Goal: Task Accomplishment & Management: Complete application form

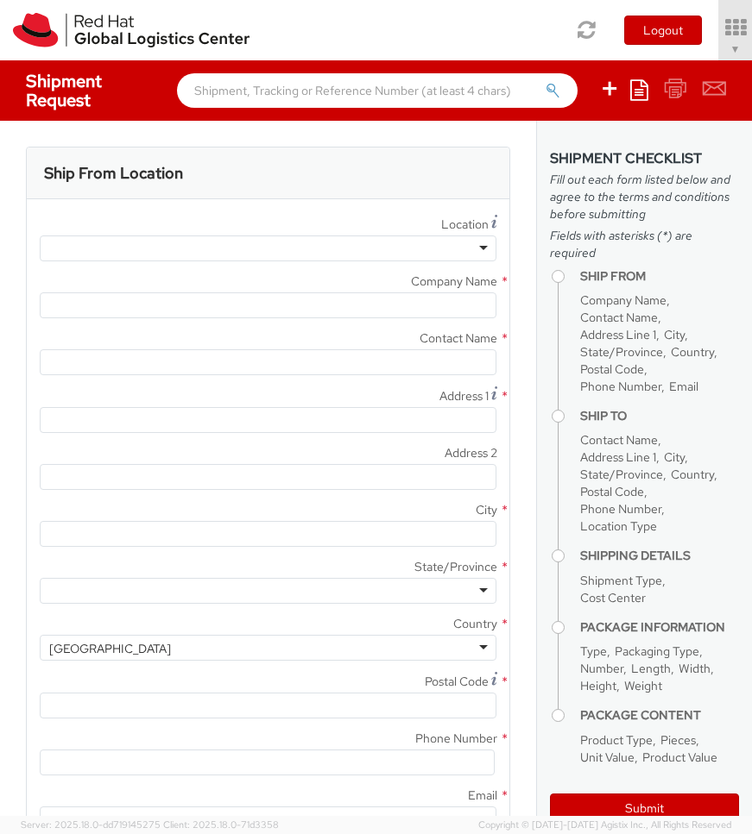
type input "Red Hat, Inc."
type input "[PERSON_NAME]"
type input "100 East Davie Street"
type input "RALEIGH"
type input "27601"
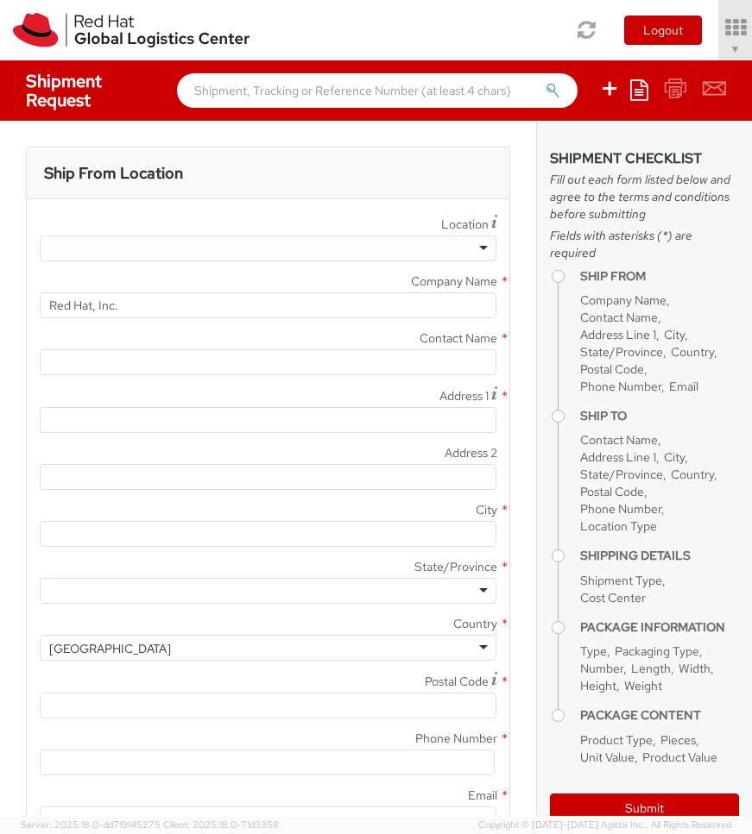
type input "919-754-4950"
type input "solee@redhat.com"
select select "901"
select select
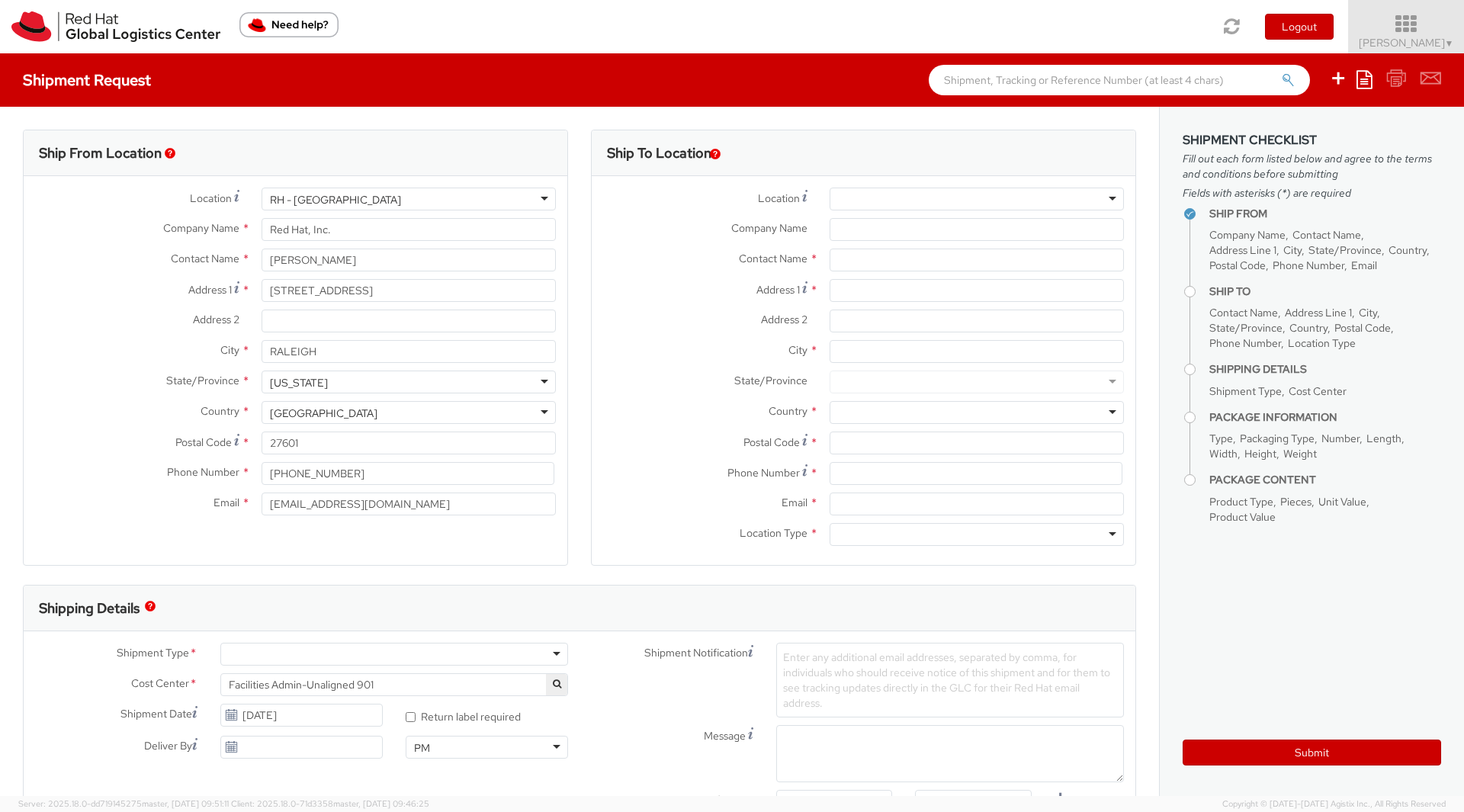
click at [664, 27] on icon at bounding box center [1406, 25] width 133 height 21
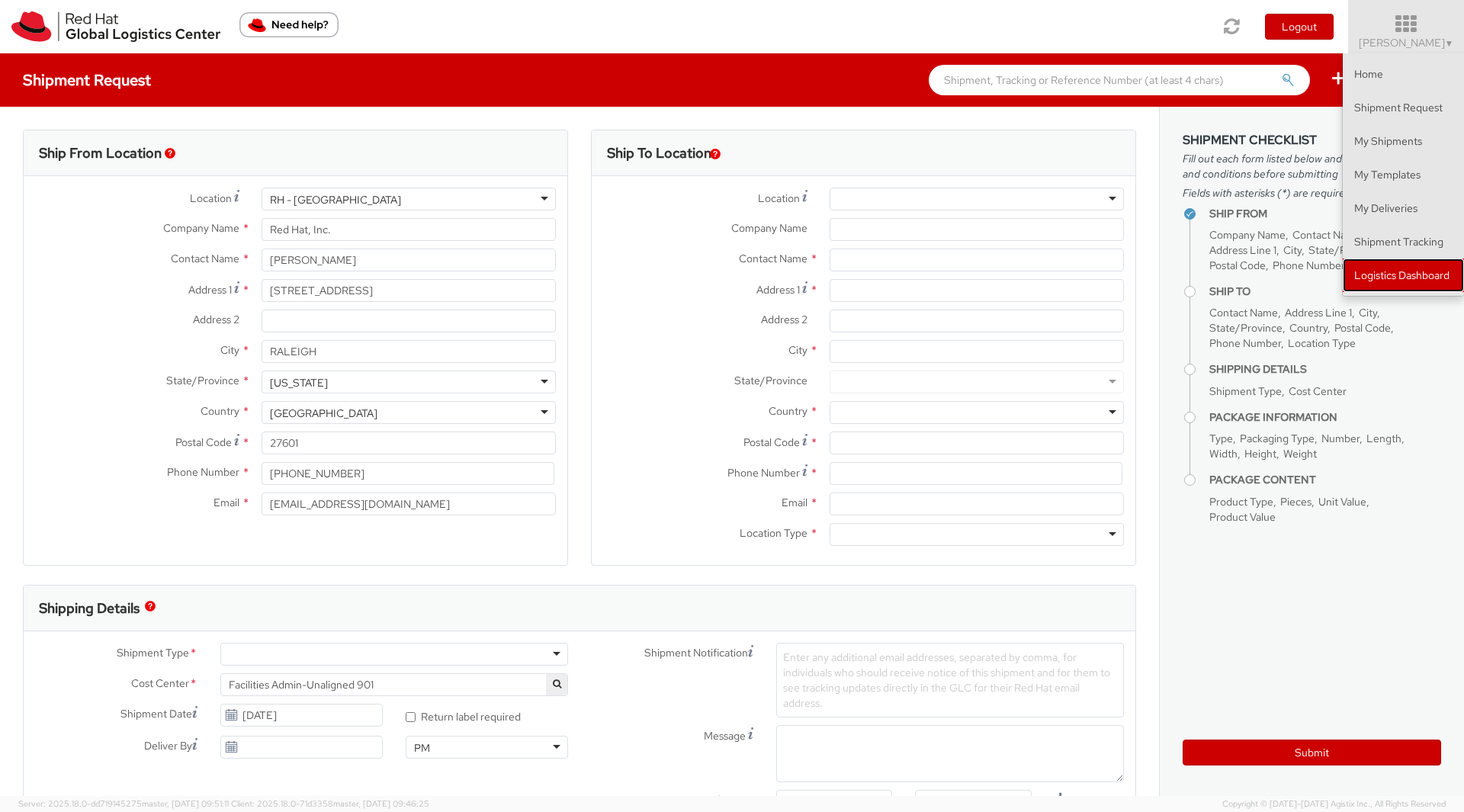
click at [664, 278] on link "Logistics Dashboard" at bounding box center [1402, 275] width 121 height 34
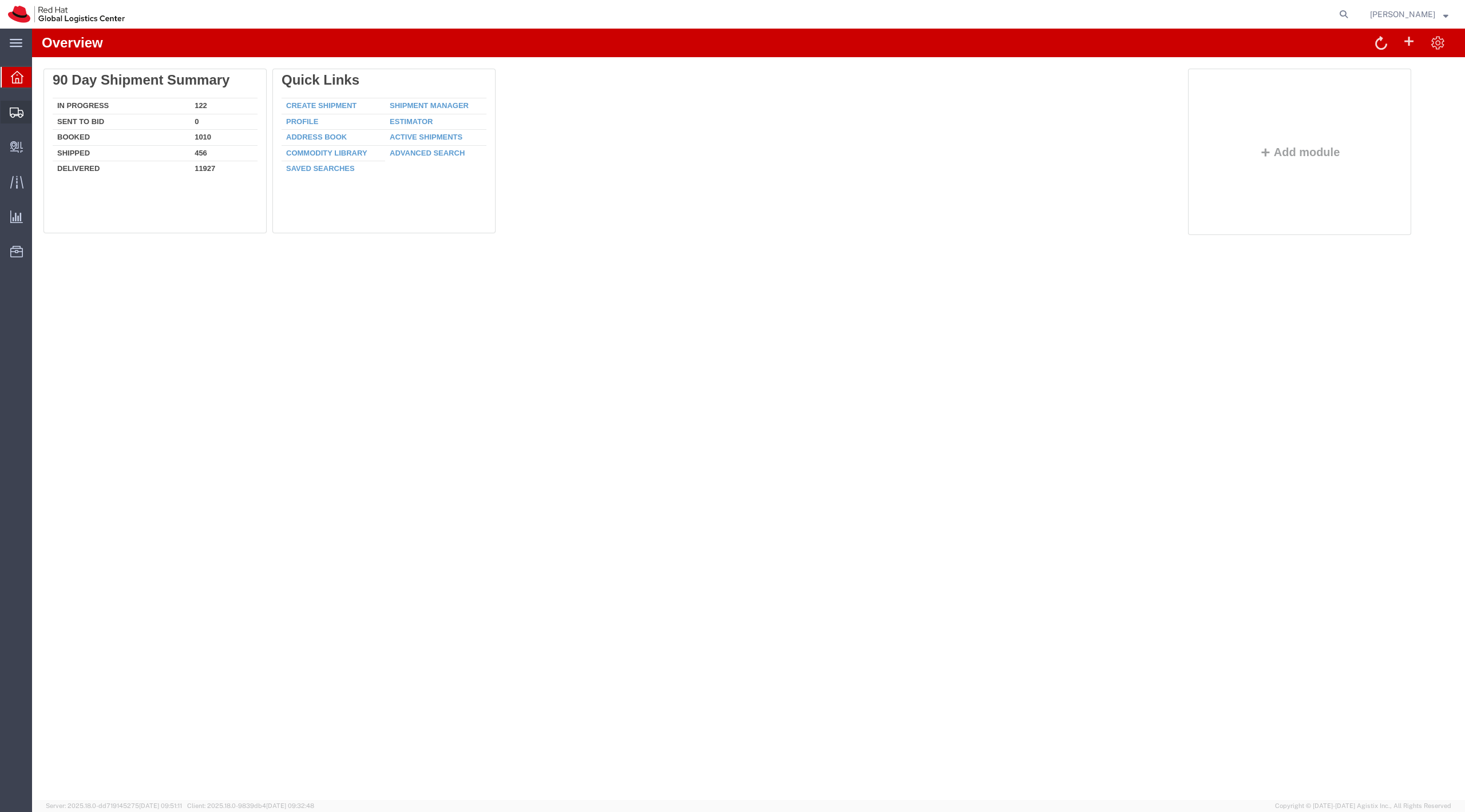
click at [0, 0] on span "Shipment Manager" at bounding box center [0, 0] width 0 height 0
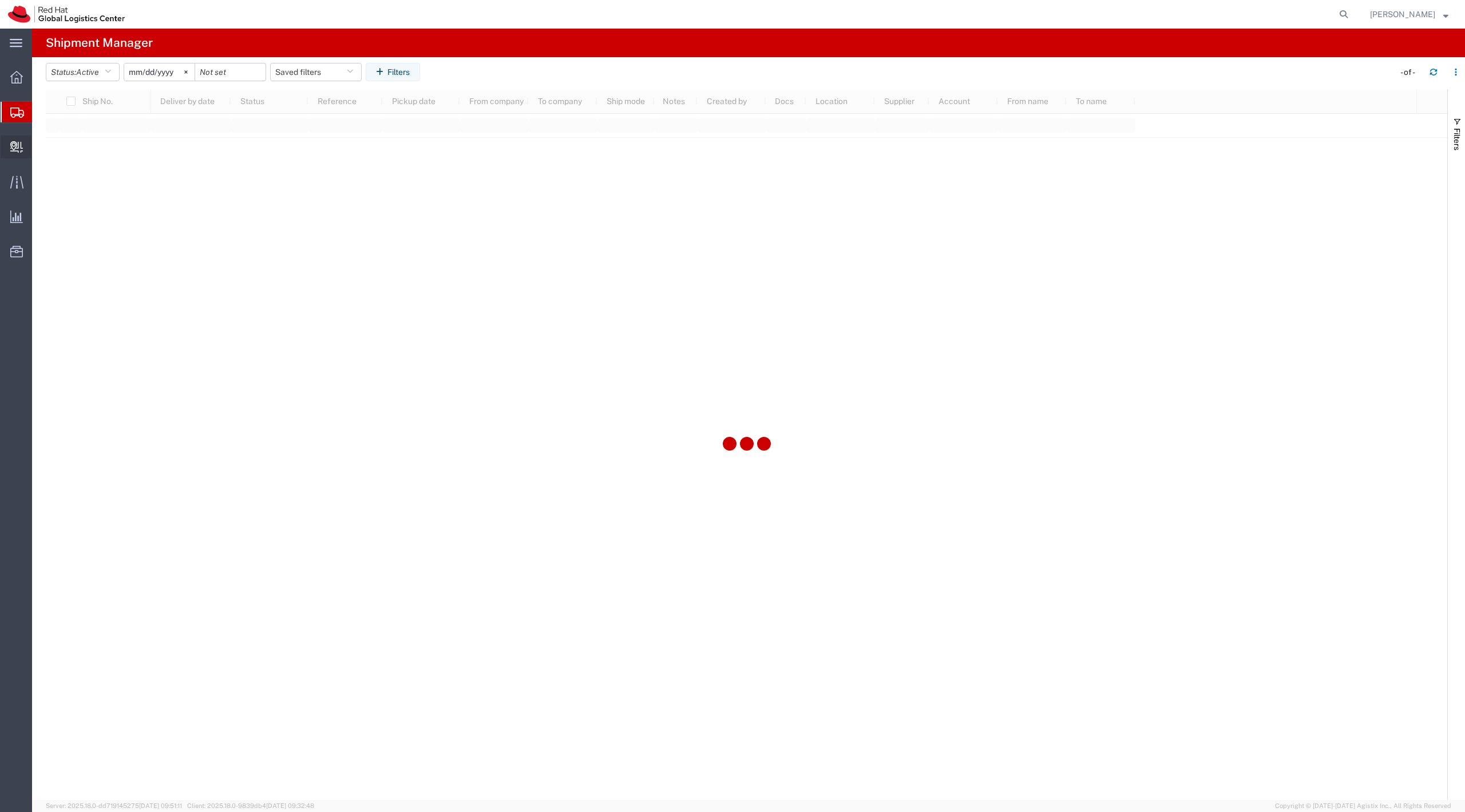
click at [0, 0] on span "Create Delivery" at bounding box center [0, 0] width 0 height 0
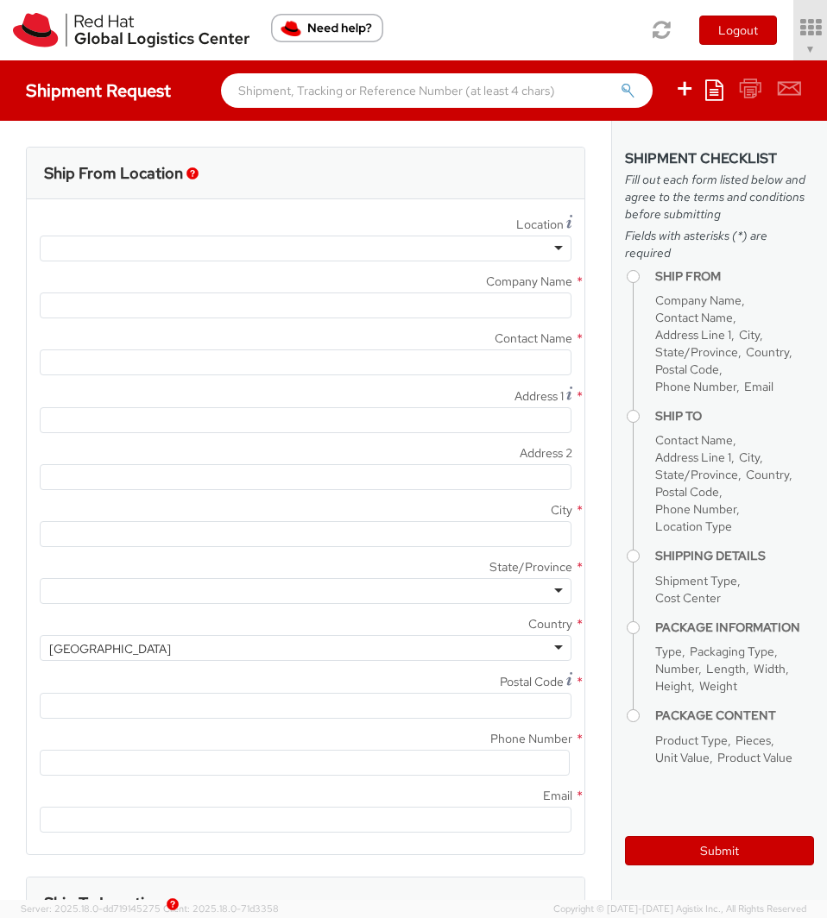
select select "901"
type input "Red Hat, Inc."
type input "[PERSON_NAME]"
type input "100 East Davie Street"
type input "RALEIGH"
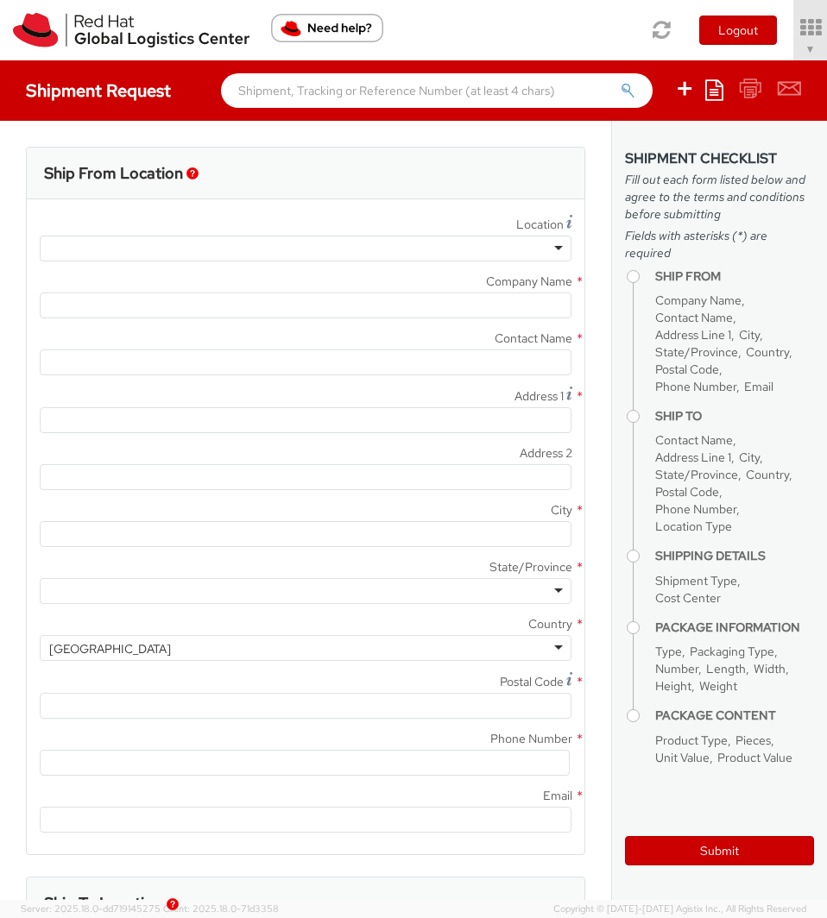
type input "27601"
type input "919-754-4950"
type input "solee@redhat.com"
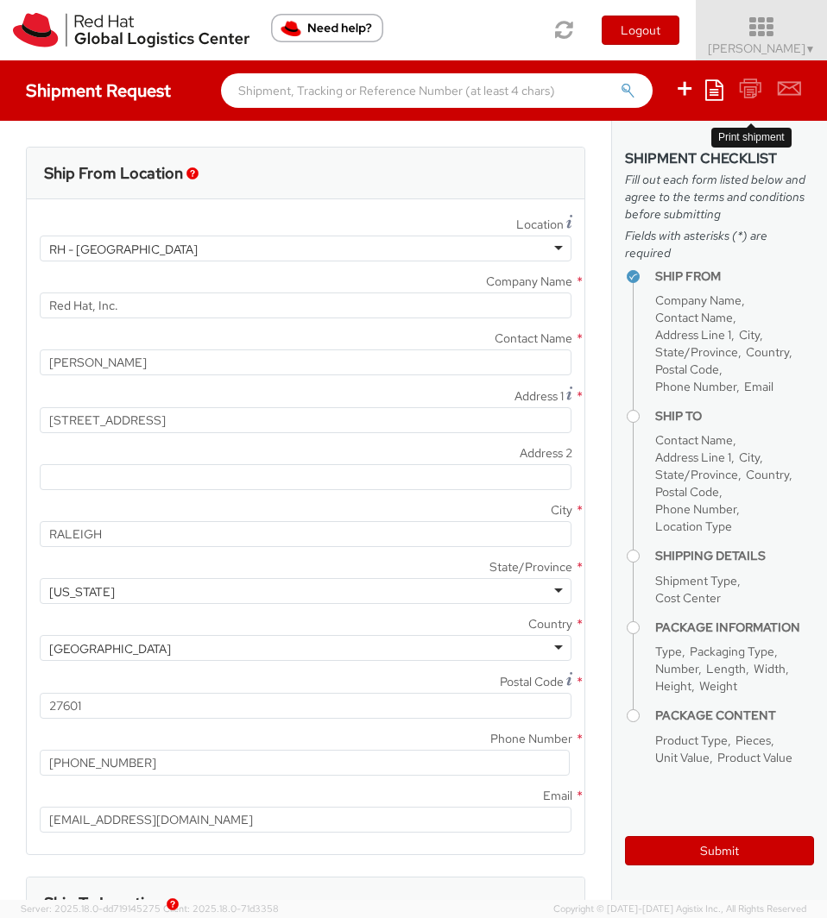
select select
click at [805, 54] on span "▼" at bounding box center [810, 49] width 10 height 14
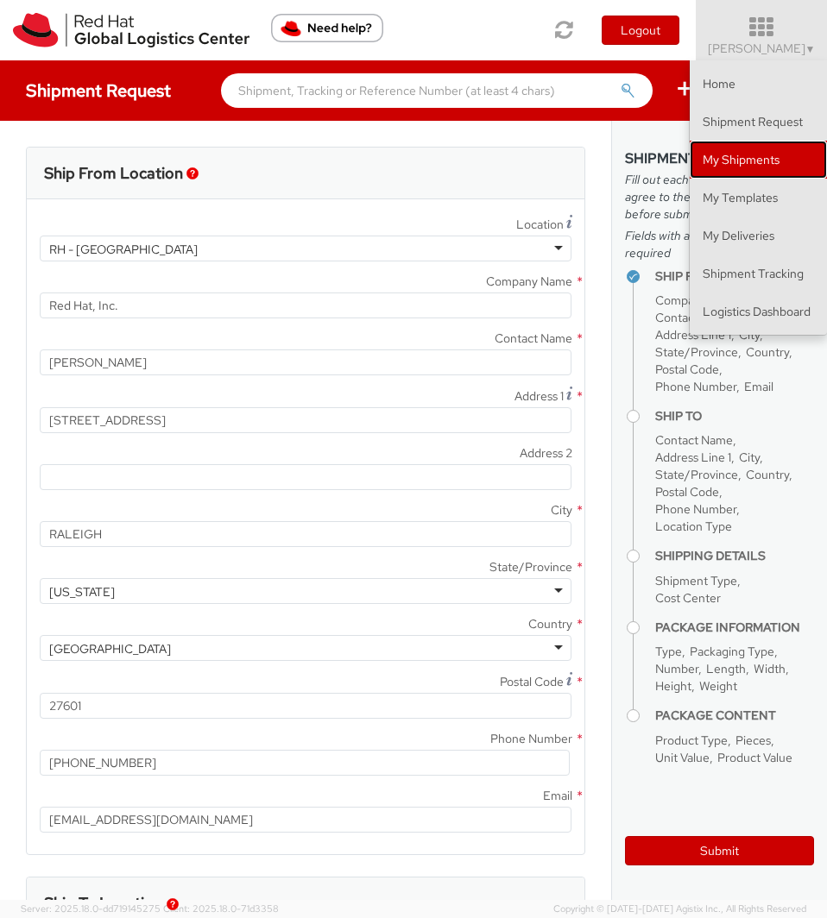
click at [734, 153] on link "My Shipments" at bounding box center [757, 160] width 137 height 38
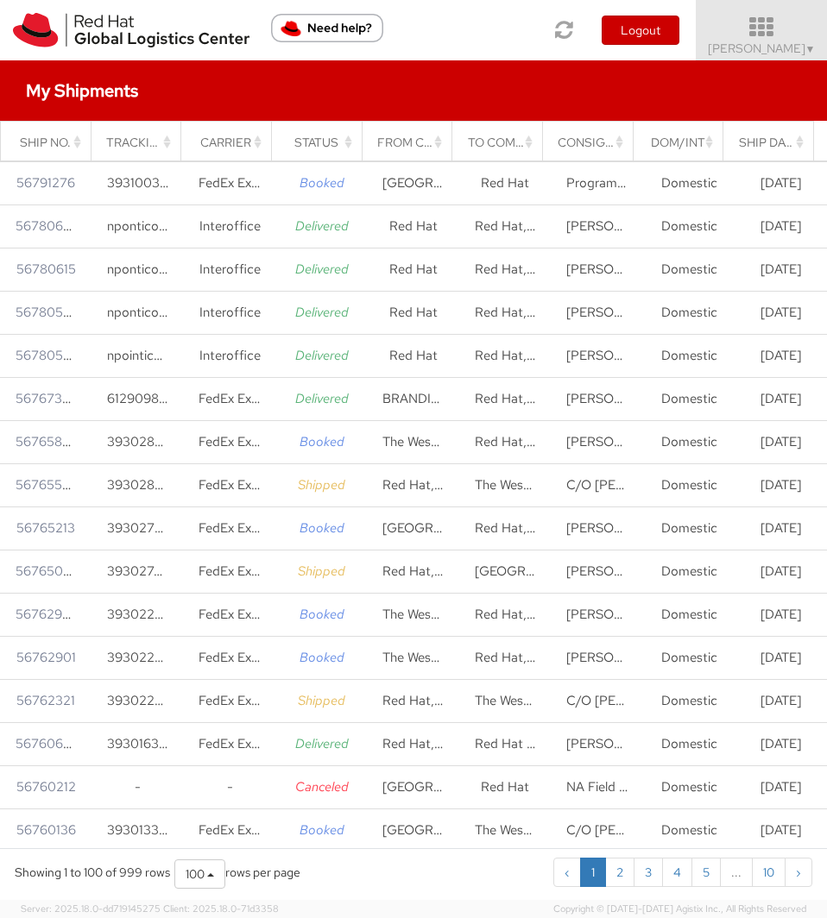
click at [738, 44] on span "Soojung Mansberger ▼" at bounding box center [762, 49] width 108 height 16
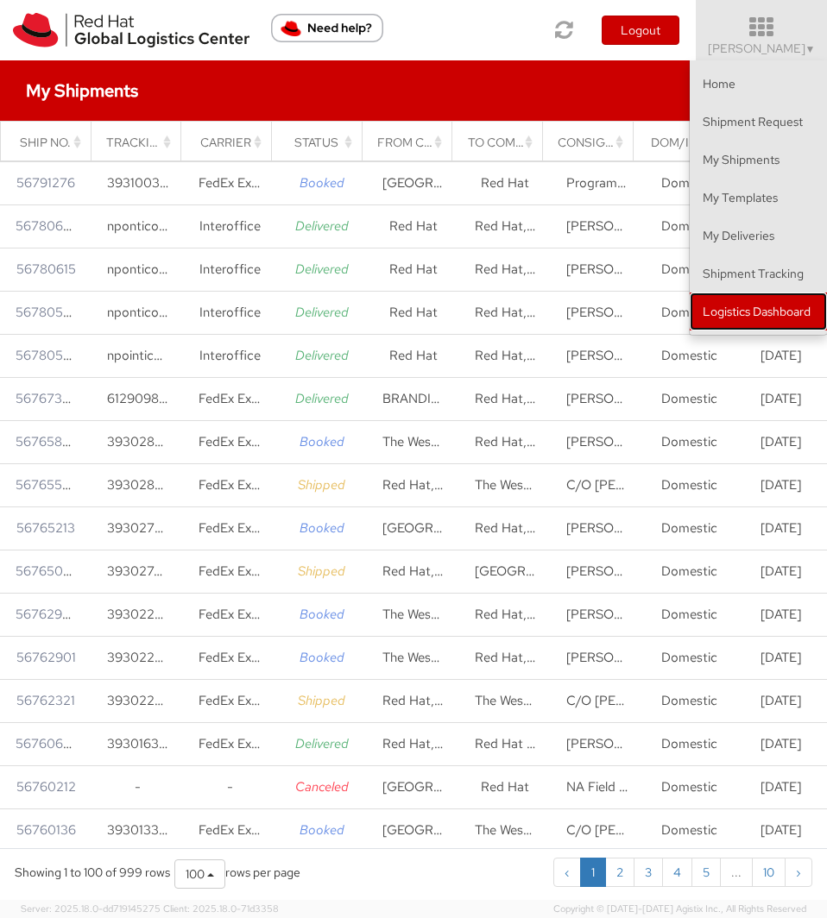
click at [708, 328] on link "Logistics Dashboard" at bounding box center [757, 311] width 137 height 38
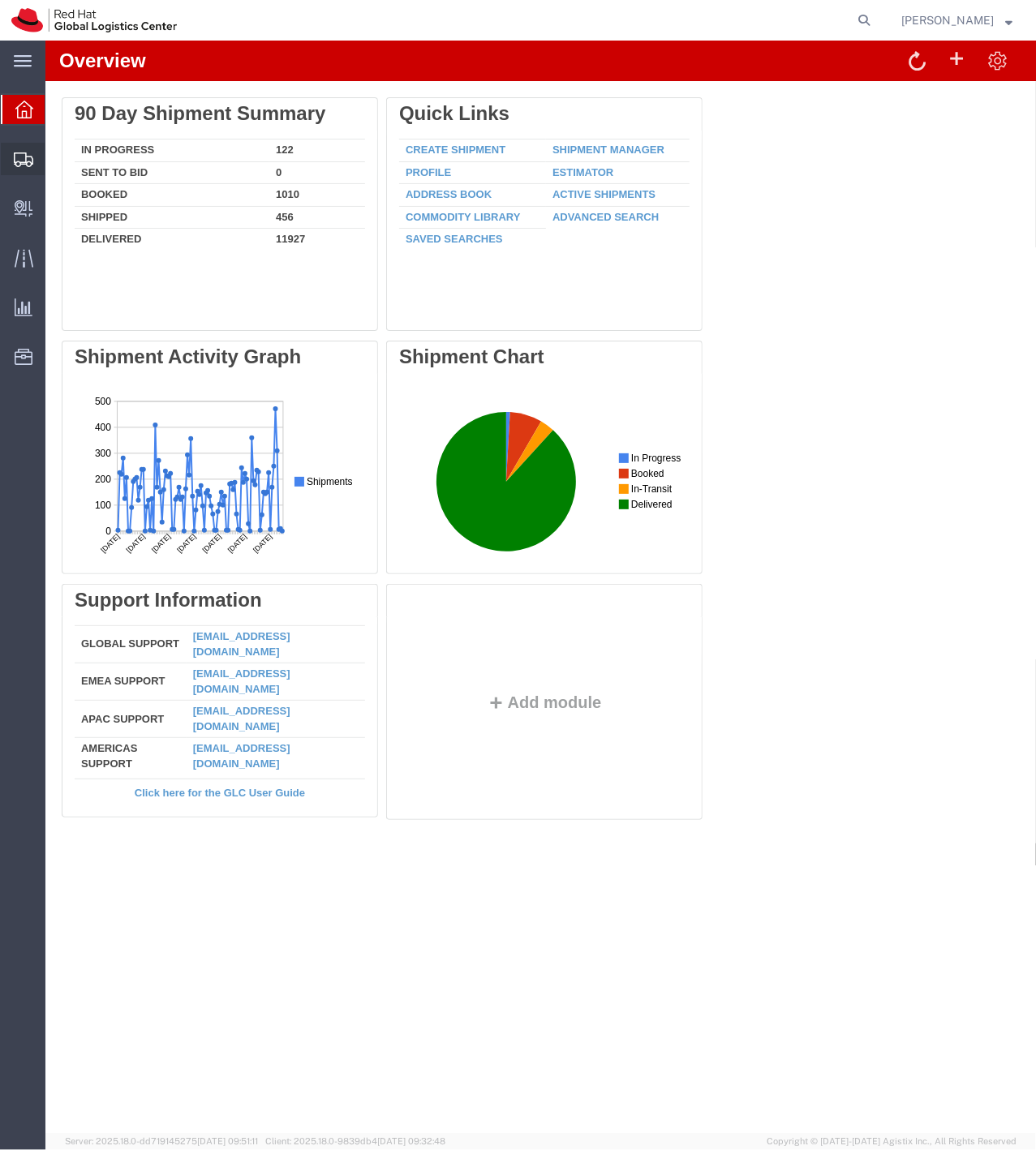
click at [0, 0] on span "Shipment Manager" at bounding box center [0, 0] width 0 height 0
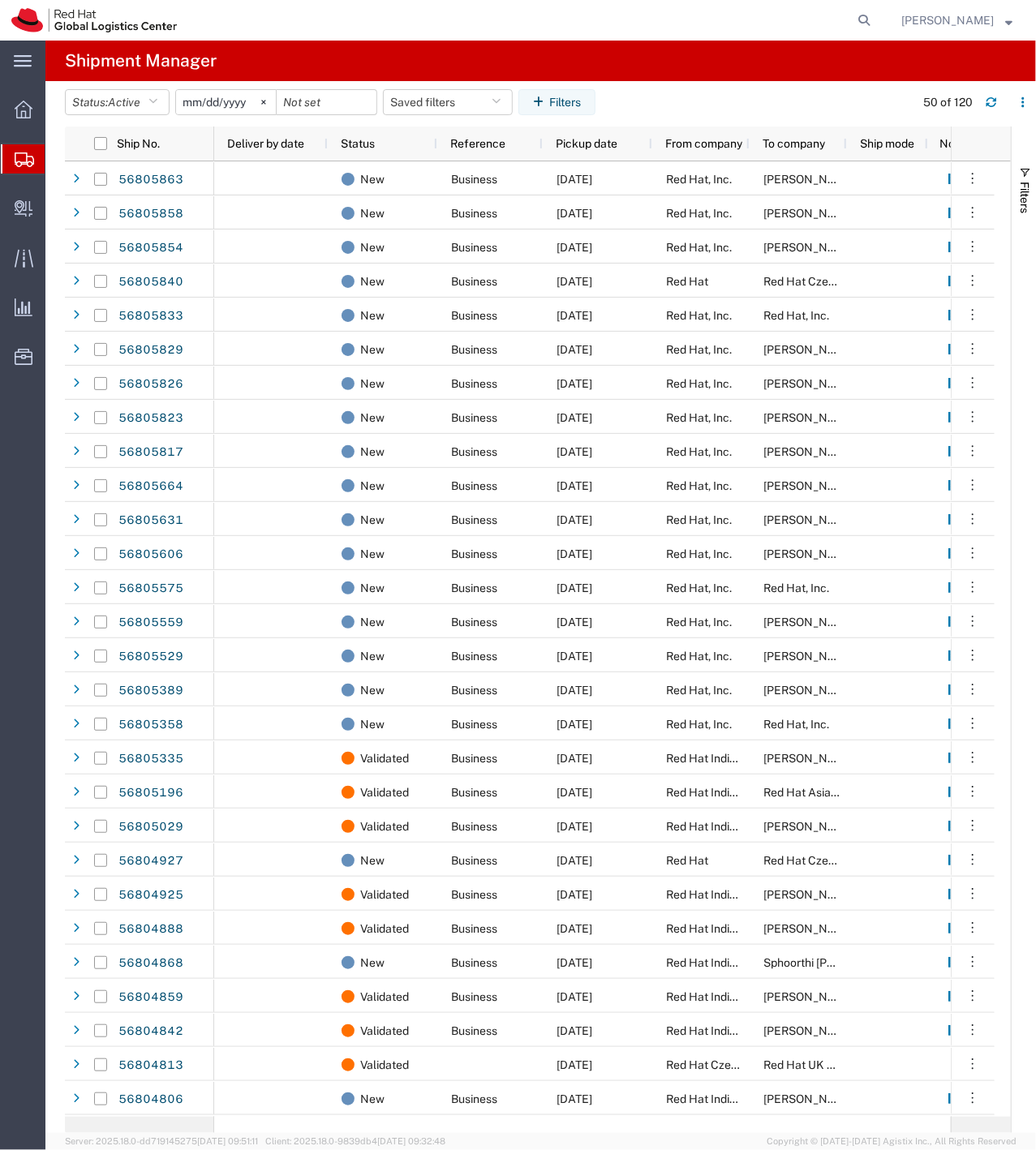
click at [0, 0] on span "Create Shipment" at bounding box center [0, 0] width 0 height 0
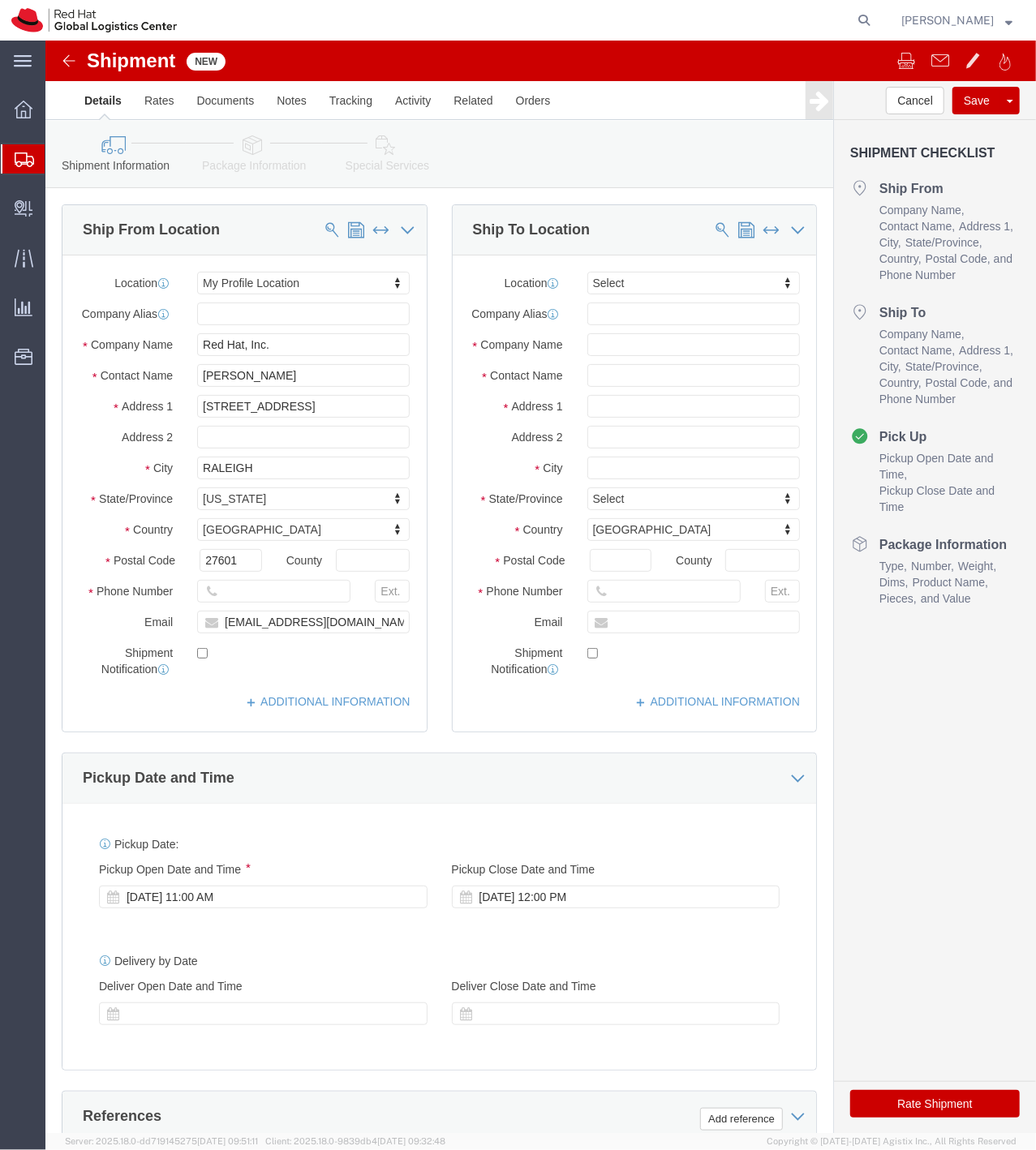
select select
click input "[PERSON_NAME]"
type input "Jamie Lien"
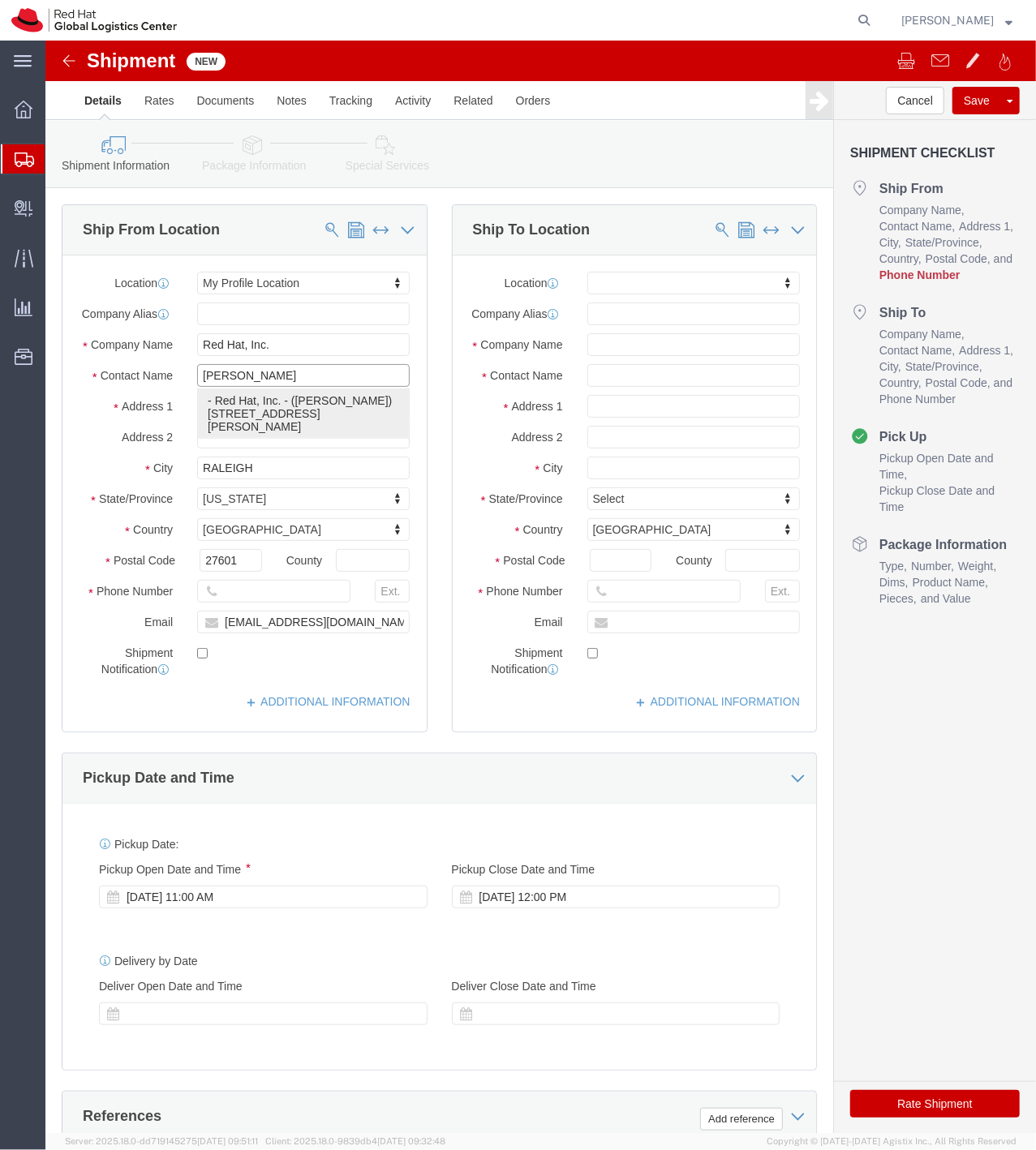
click p "- Red Hat, Inc. - (Jamie Lien) 1600 International Drive, Suite 800, FLEX, MCLEA…"
select select "38038"
type input "1600 International Drive"
type input "Suite 800"
type input "MCLEAN"
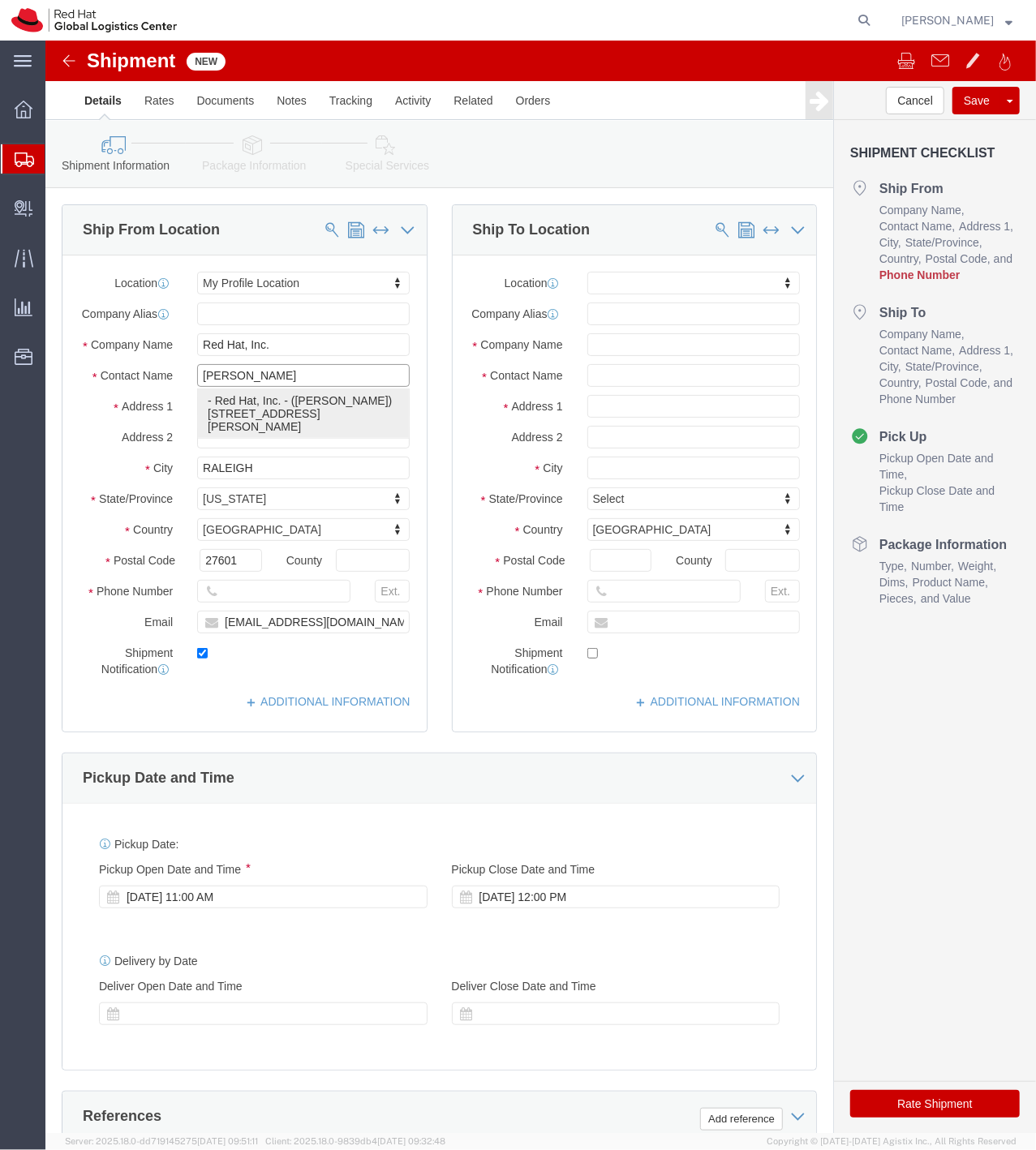
type input "22102"
type input "jlien@redhat.com"
checkbox input "true"
type input "Jamie Lien"
select select "VA"
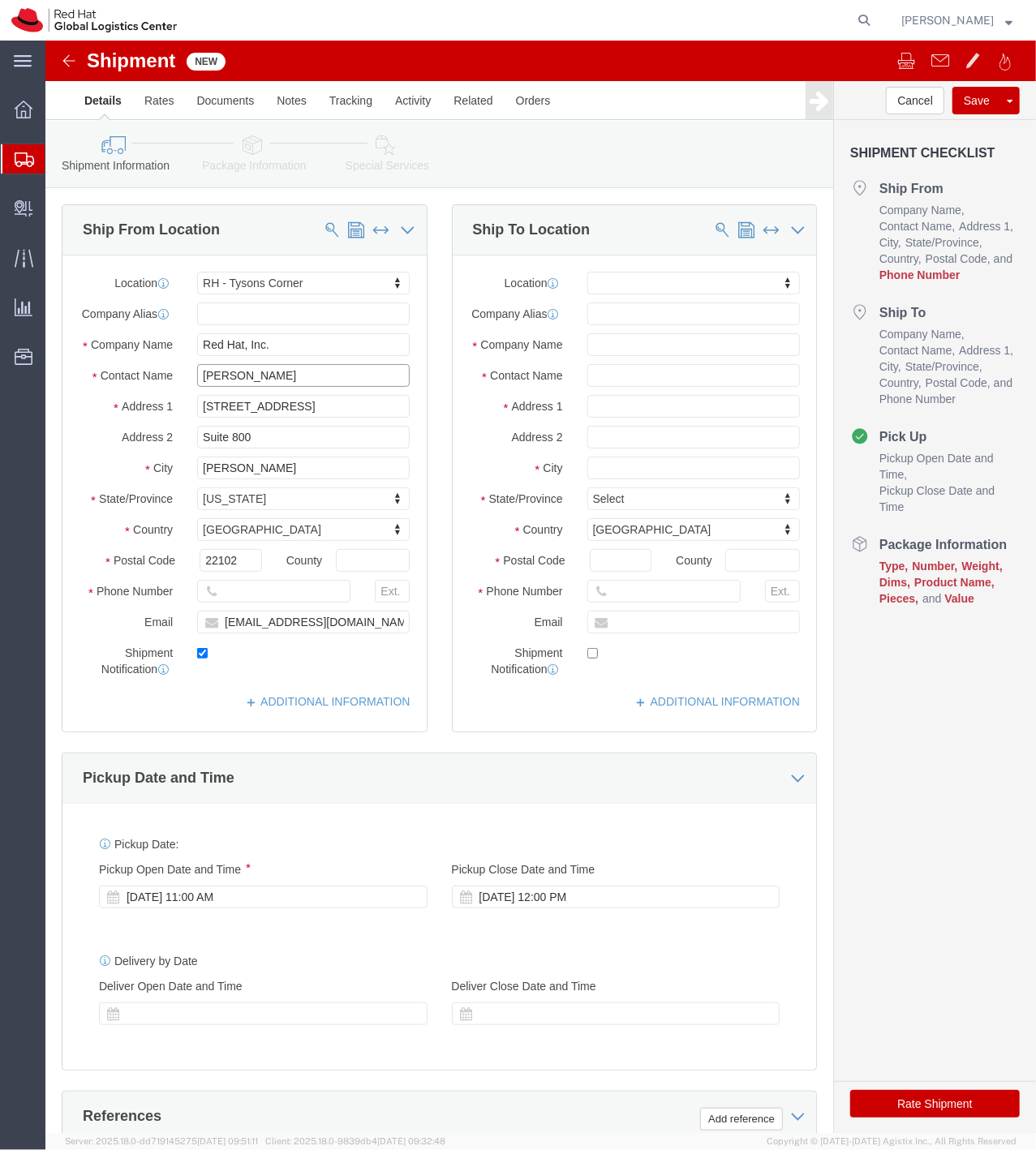
type input "Jamie Lien"
click input "1600 International Drive"
type input "raleigh"
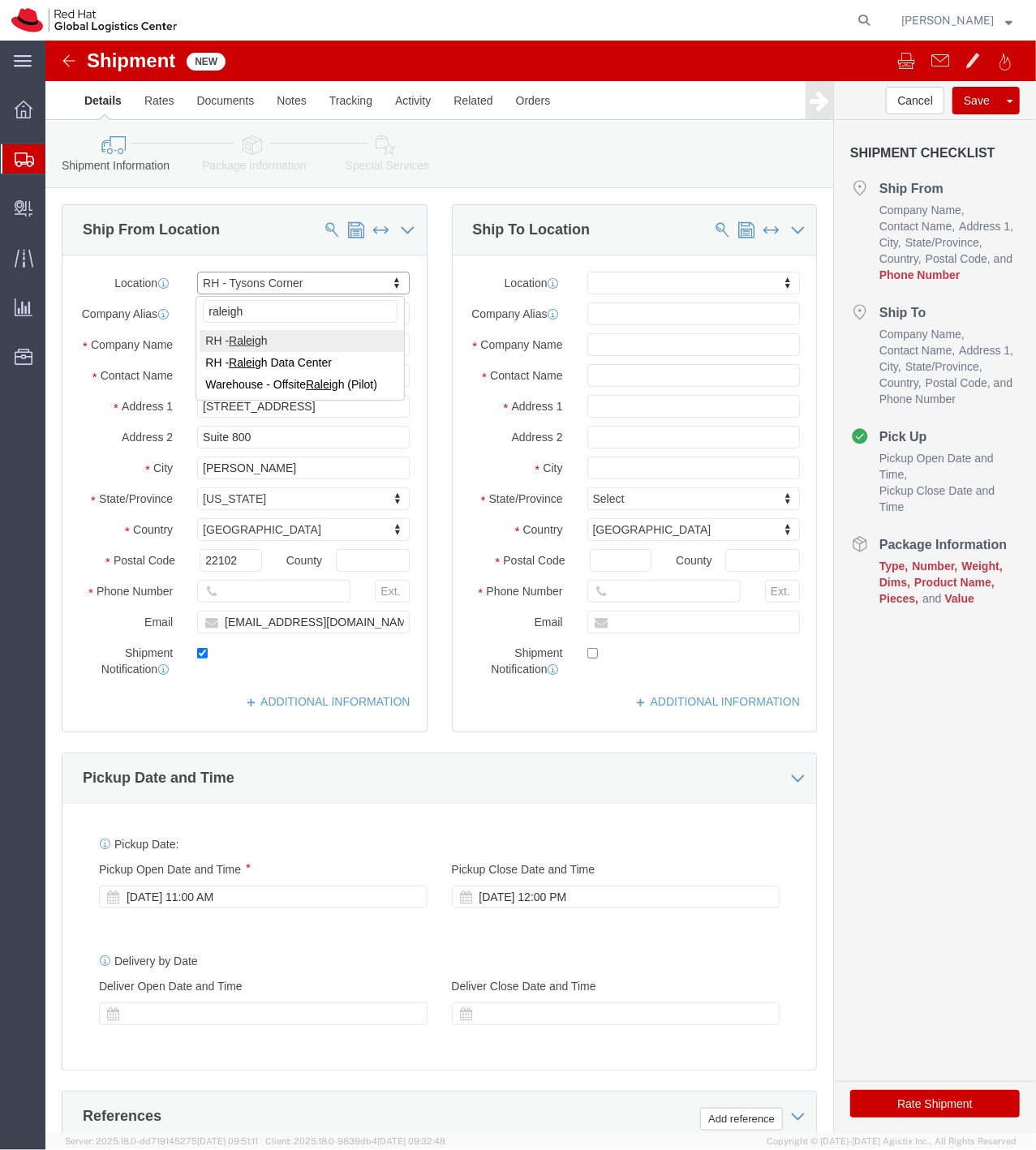
select select "38014"
type input "RHT"
type input "100 East Davie Street"
type input "RALEIGH"
type input "27601"
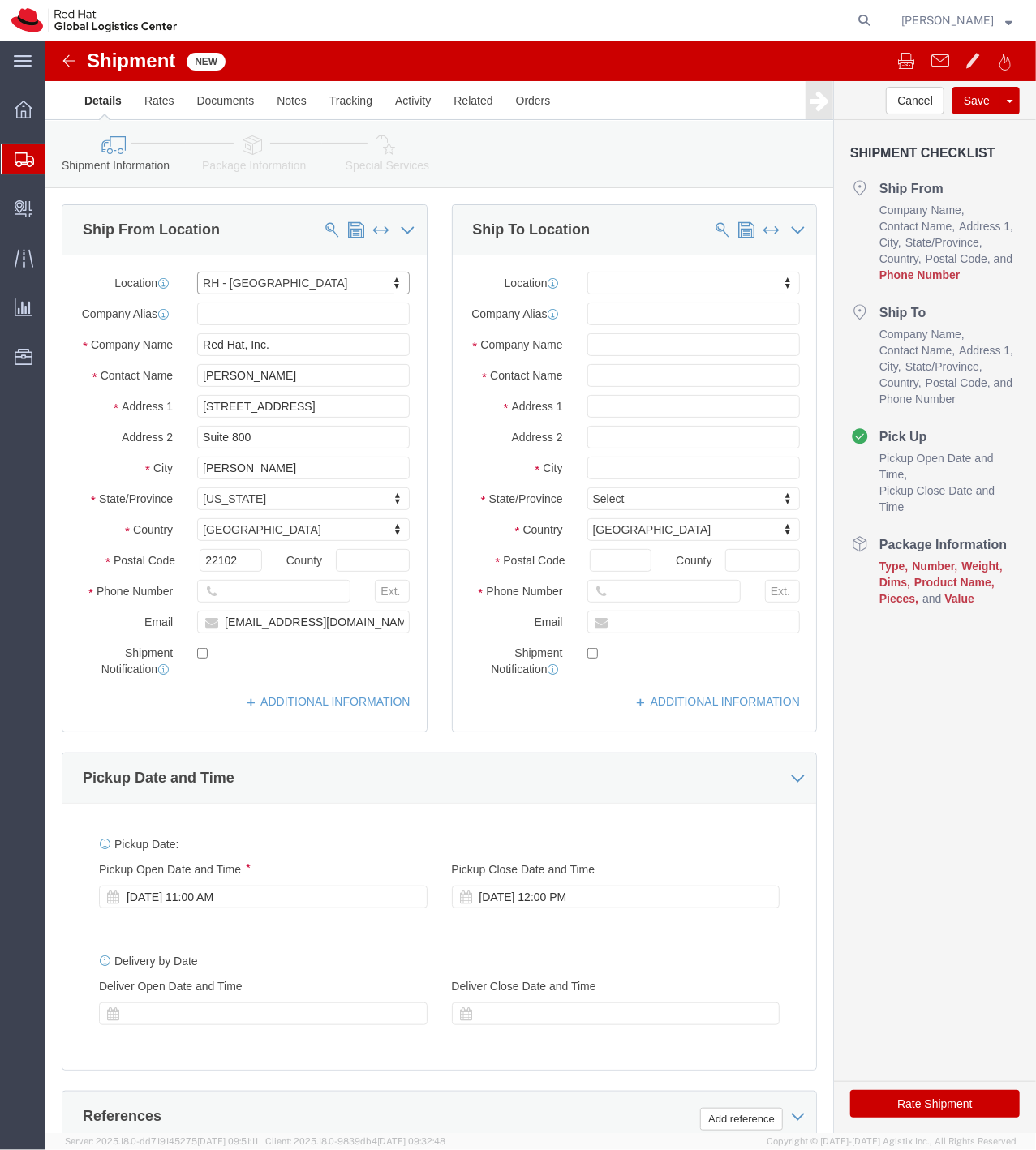
type input "919-754-4950"
checkbox input "false"
select select "NC"
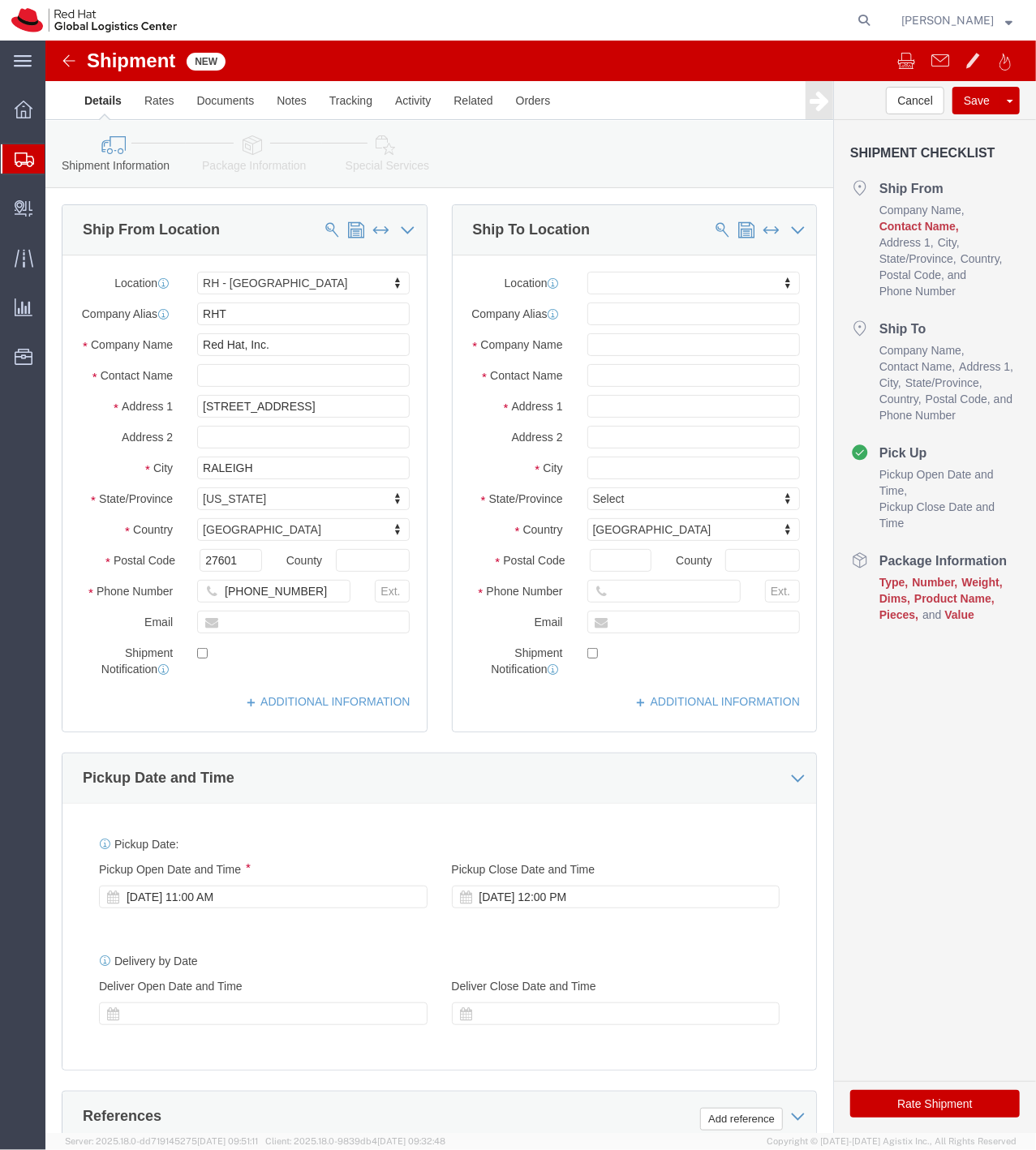
click div "Location RH - Raleigh My Profile Location RH - Amsterdam - MSO RH - Amsterdam D…"
click input "text"
type input "jlien@redhat.com"
click input "checkbox"
checkbox input "false"
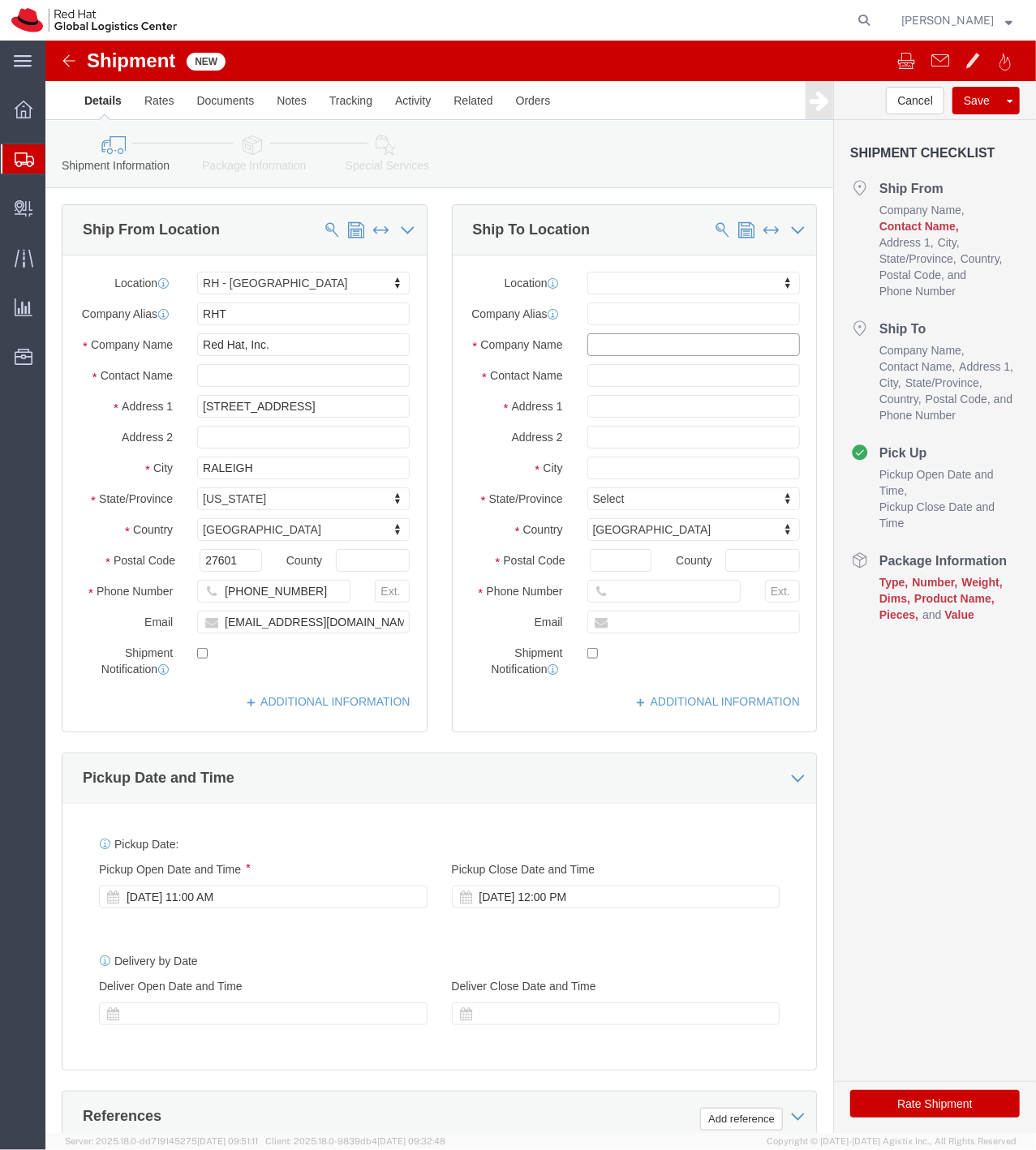
click input "text"
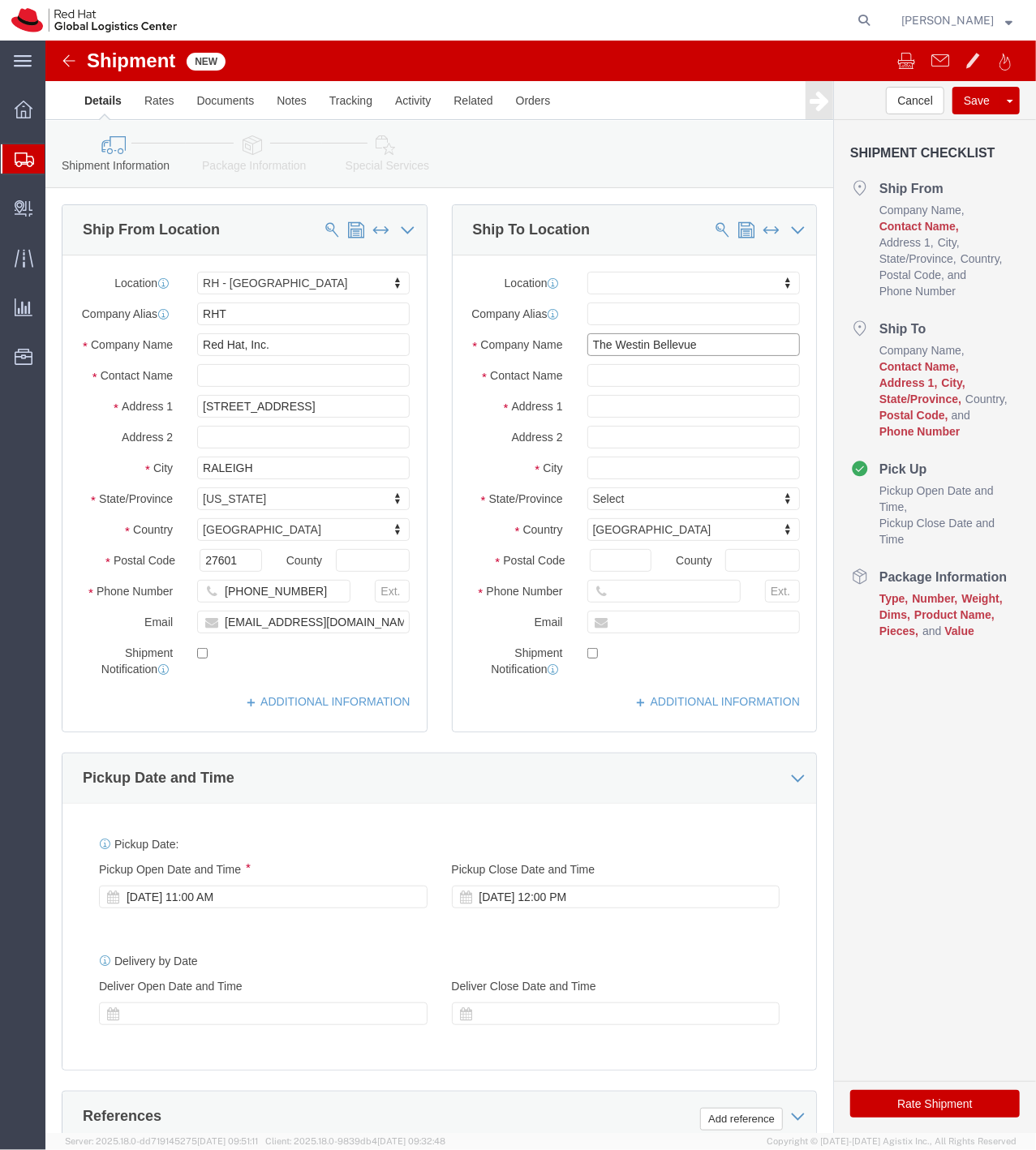
type input "The Westin Bellevue"
type input "600 Bellevue Way NE"
select select
type input "Bellevue"
select select
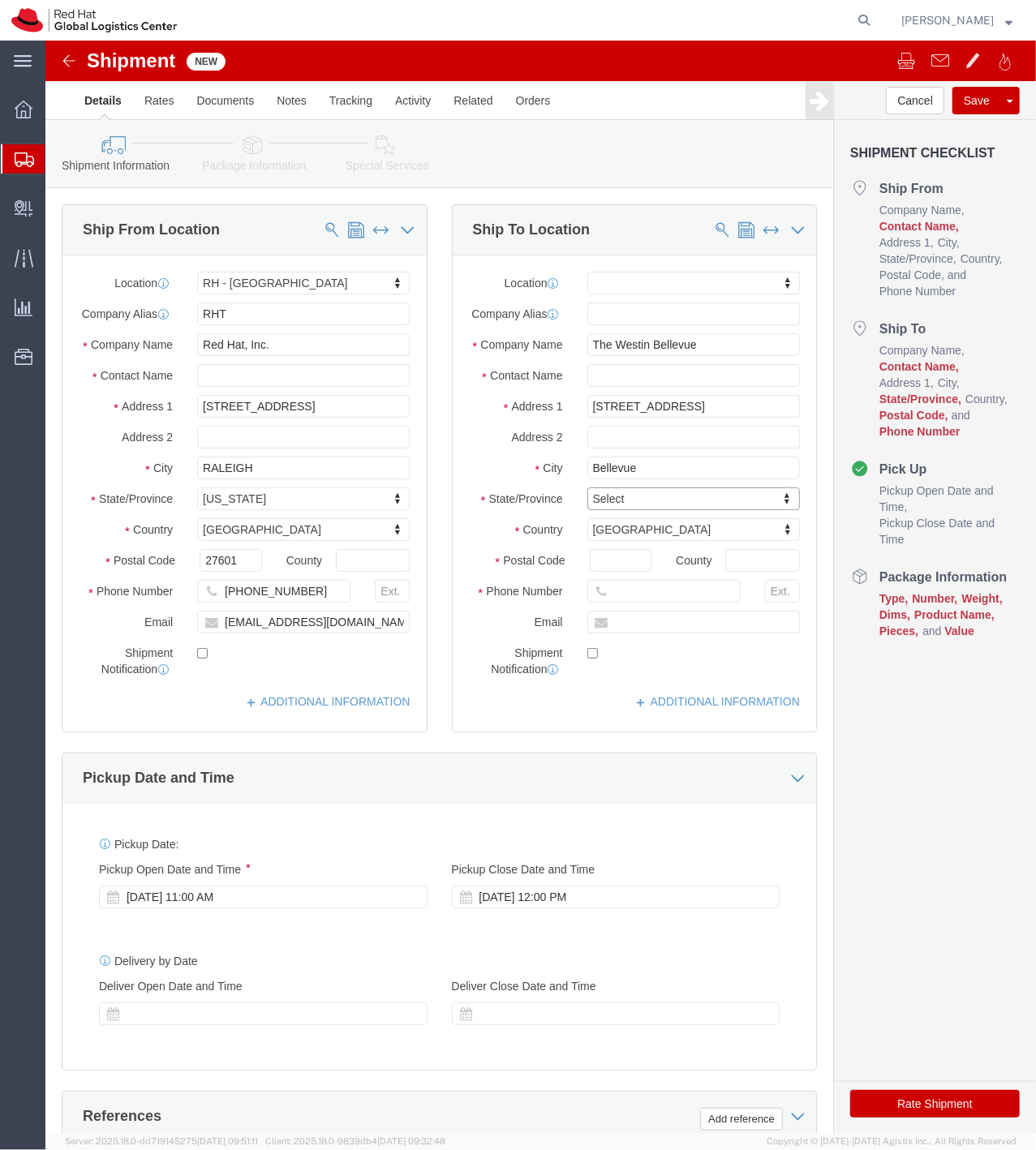
type input "W"
type input "Wa"
type input "Washin"
select select
select select "WA"
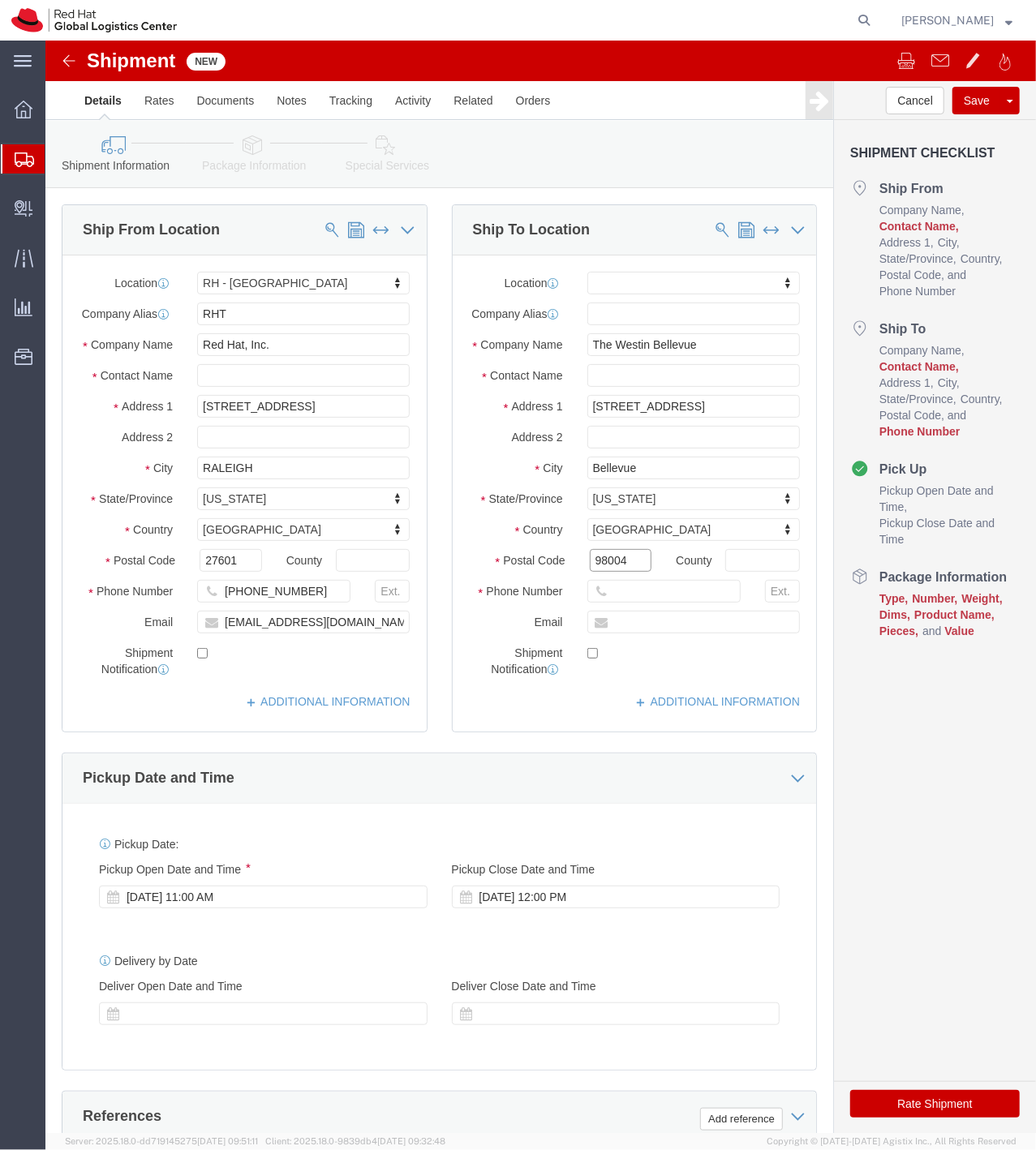
type input "98004"
select select
click input "919-754-4950"
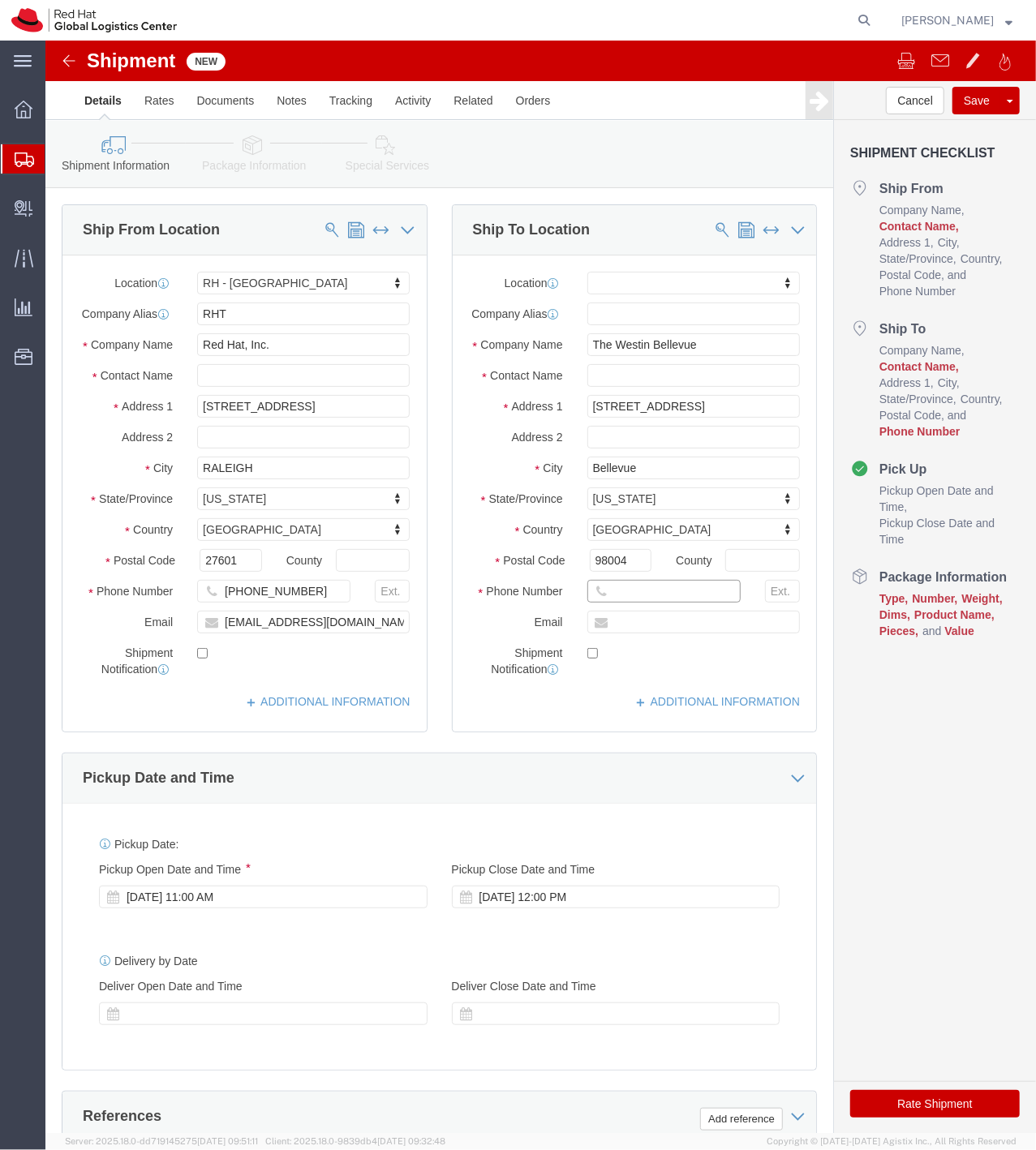
click input "text"
paste input "919-754-4950"
type input "919-754-4950"
click input "text"
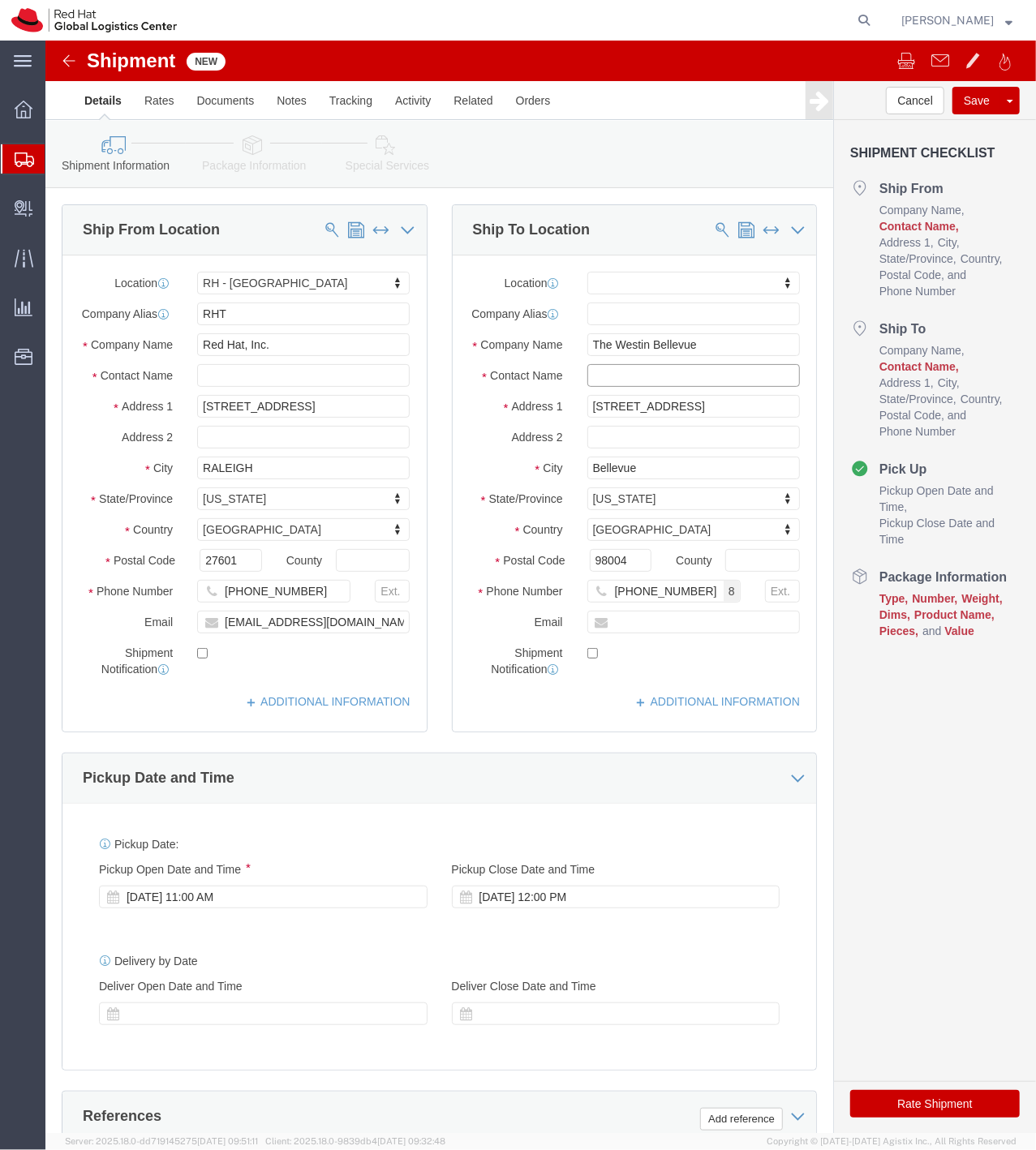
type input "J"
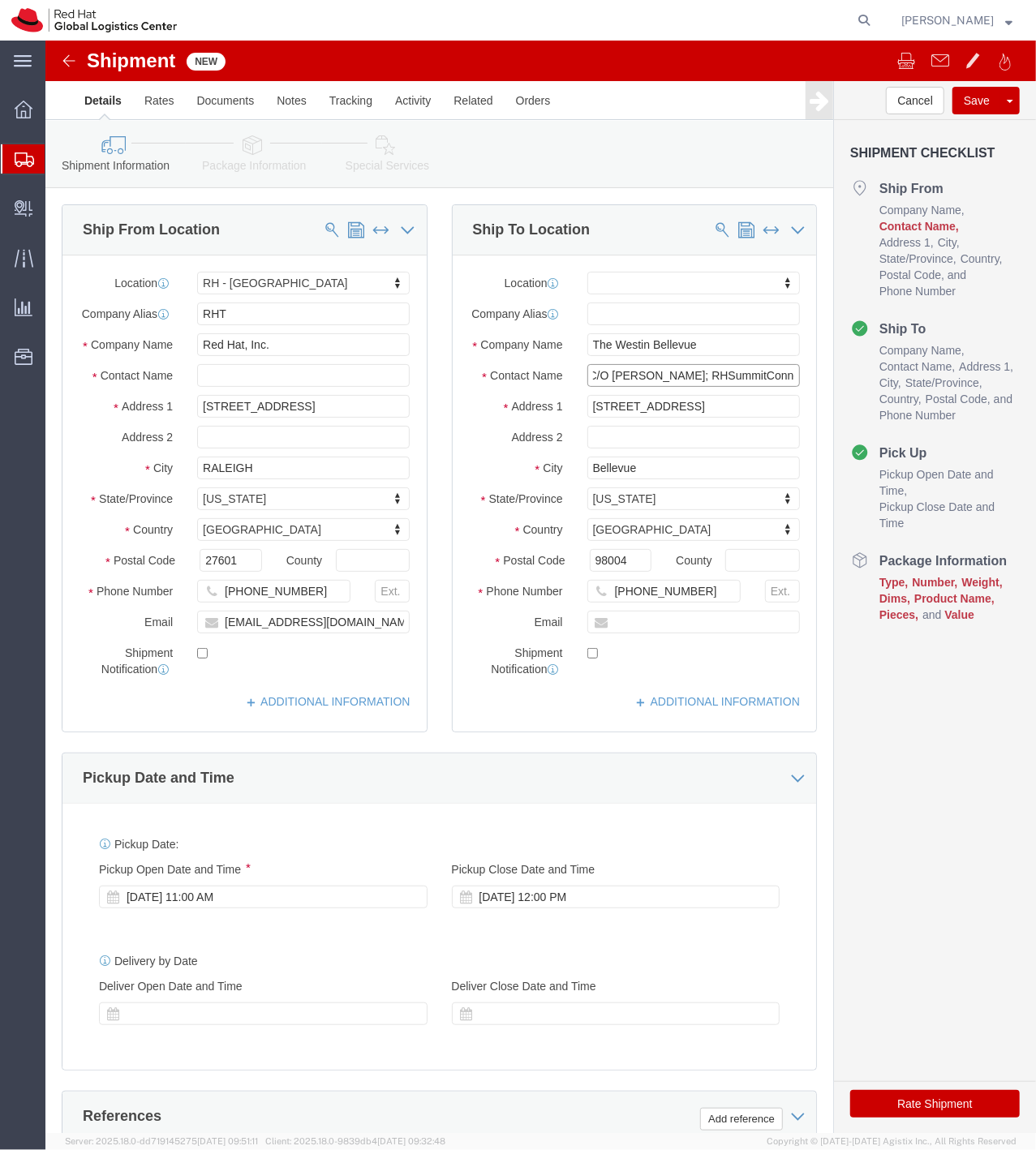
scroll to position [0, 9]
type input "C/O Jenny Rapkine; RHSummitConnects"
click input "text"
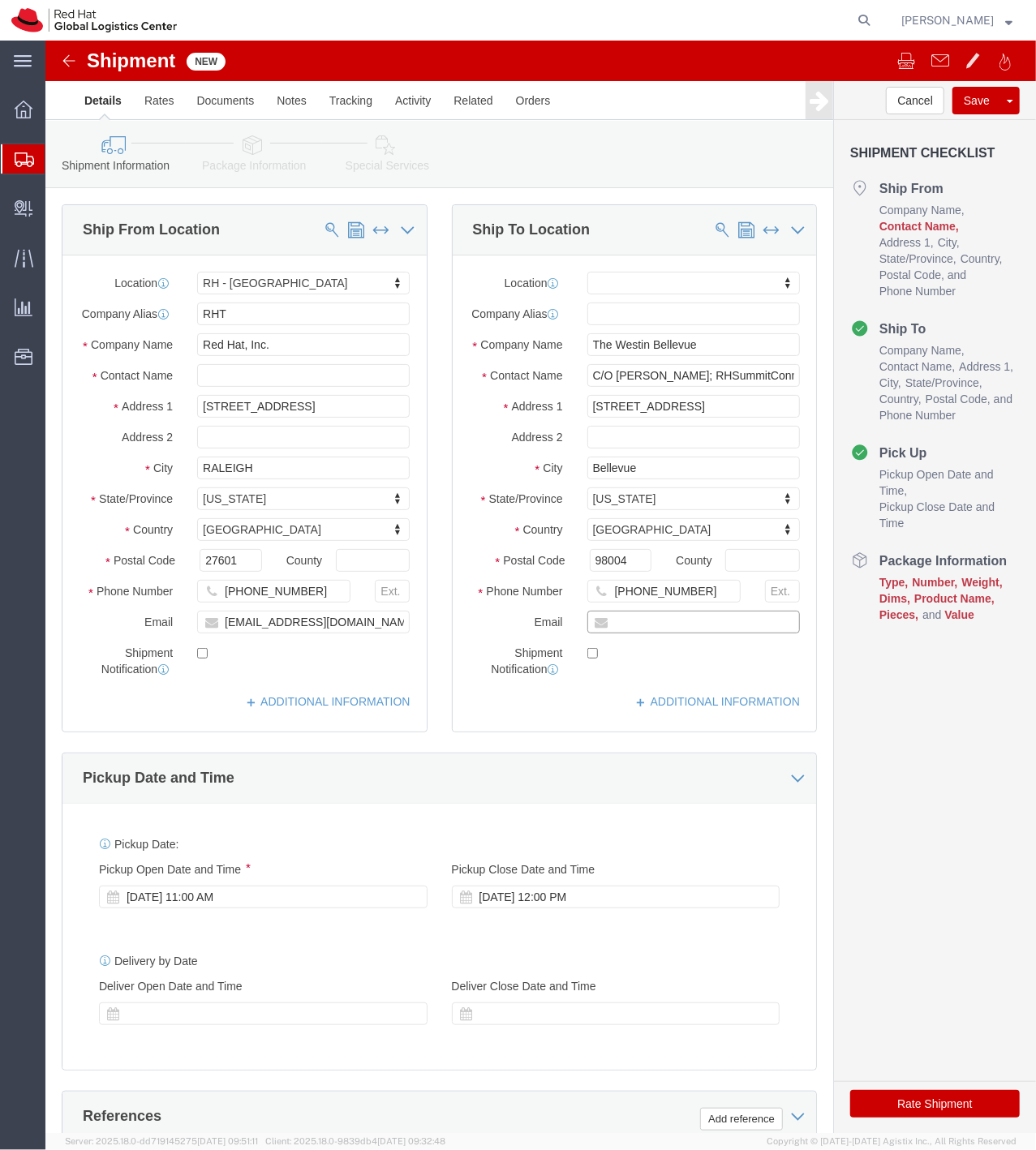
click input "text"
paste input "18189173575"
type input "18189173575"
click input "919-754-4950"
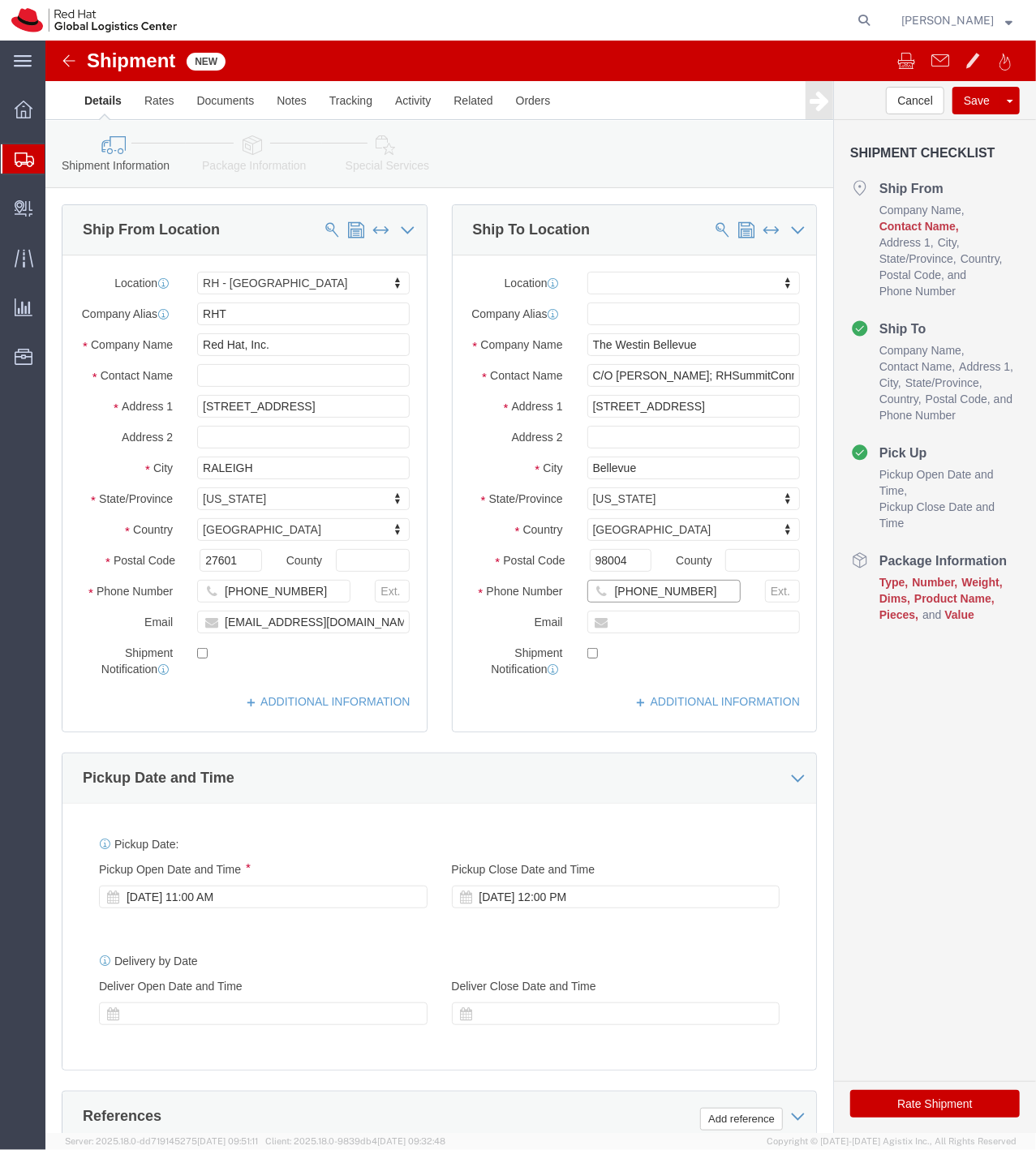
click input "919-754-4950"
paste input "18189173575"
type input "18189173575"
click input "text"
type input "jrapkine@redhat.com"
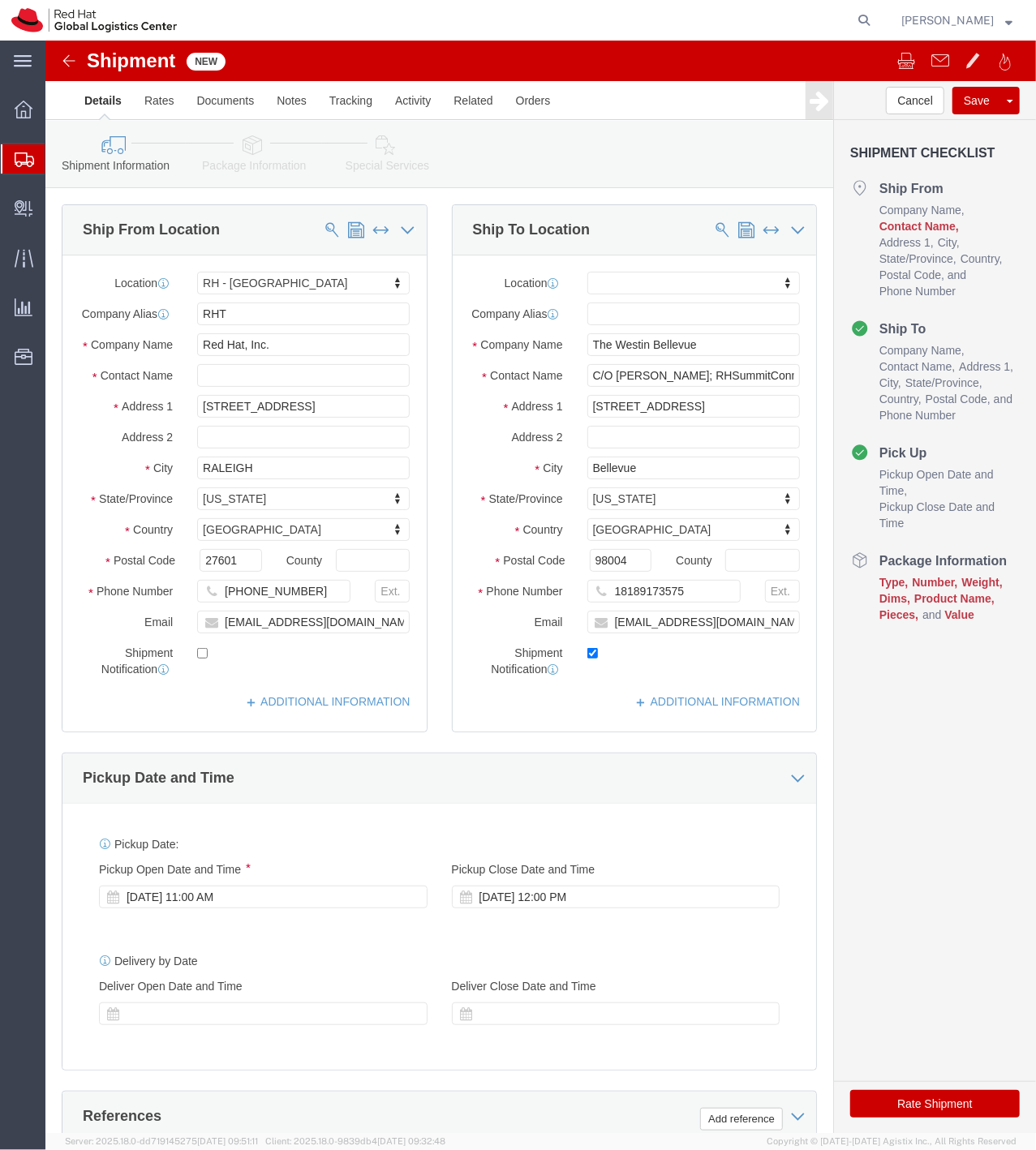
checkbox input "true"
click div
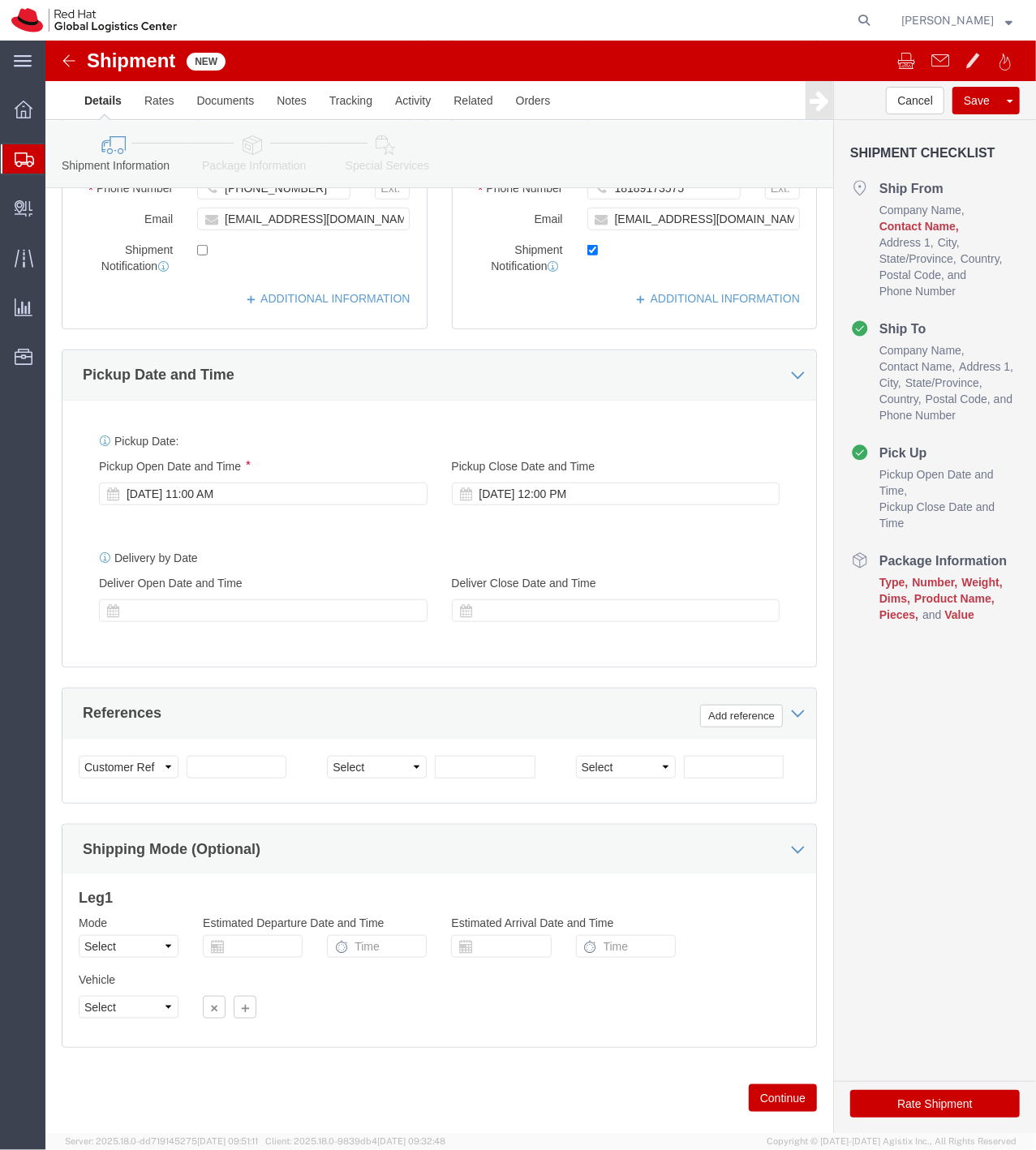
scroll to position [404, 0]
click div
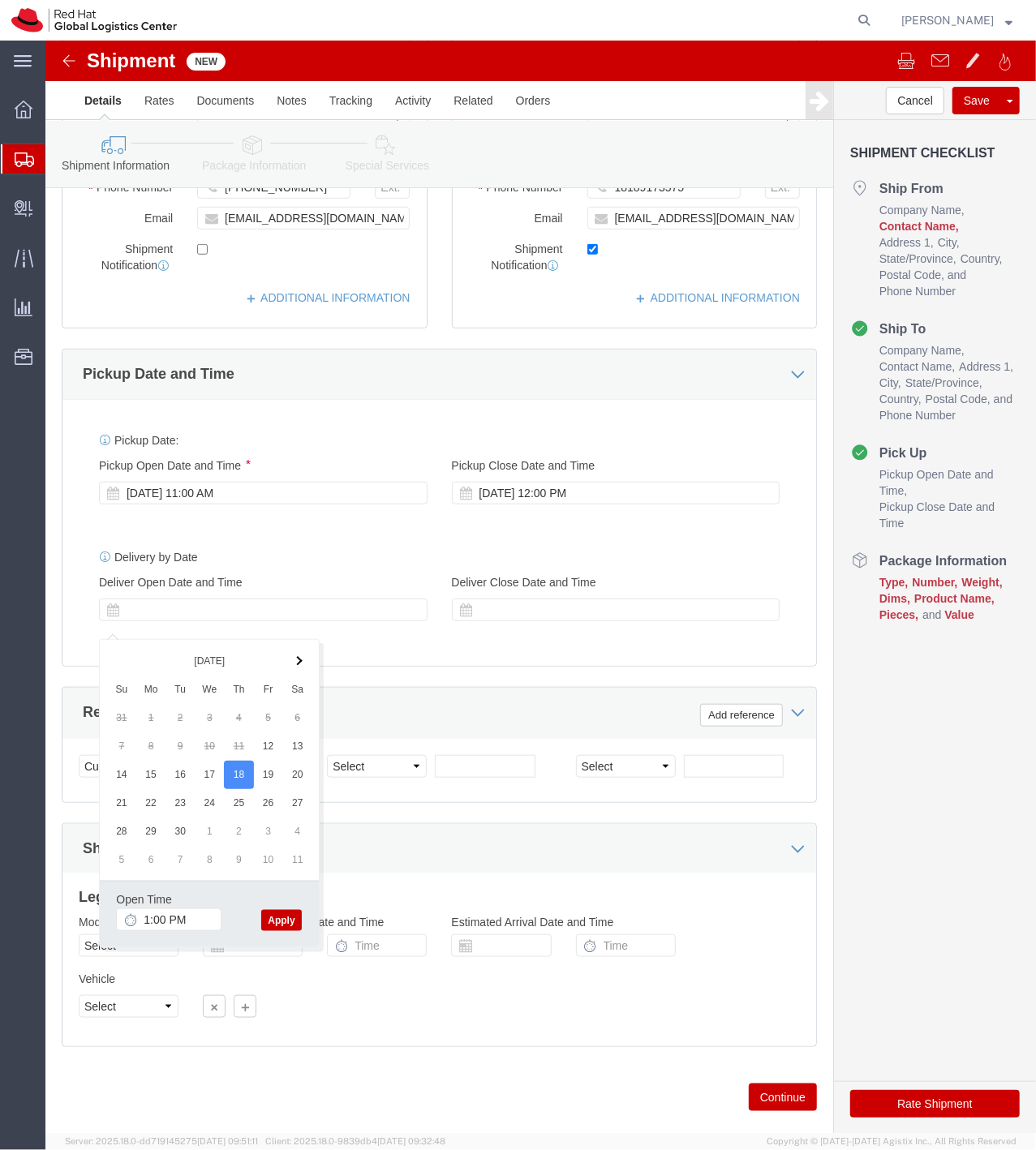
click button "Apply"
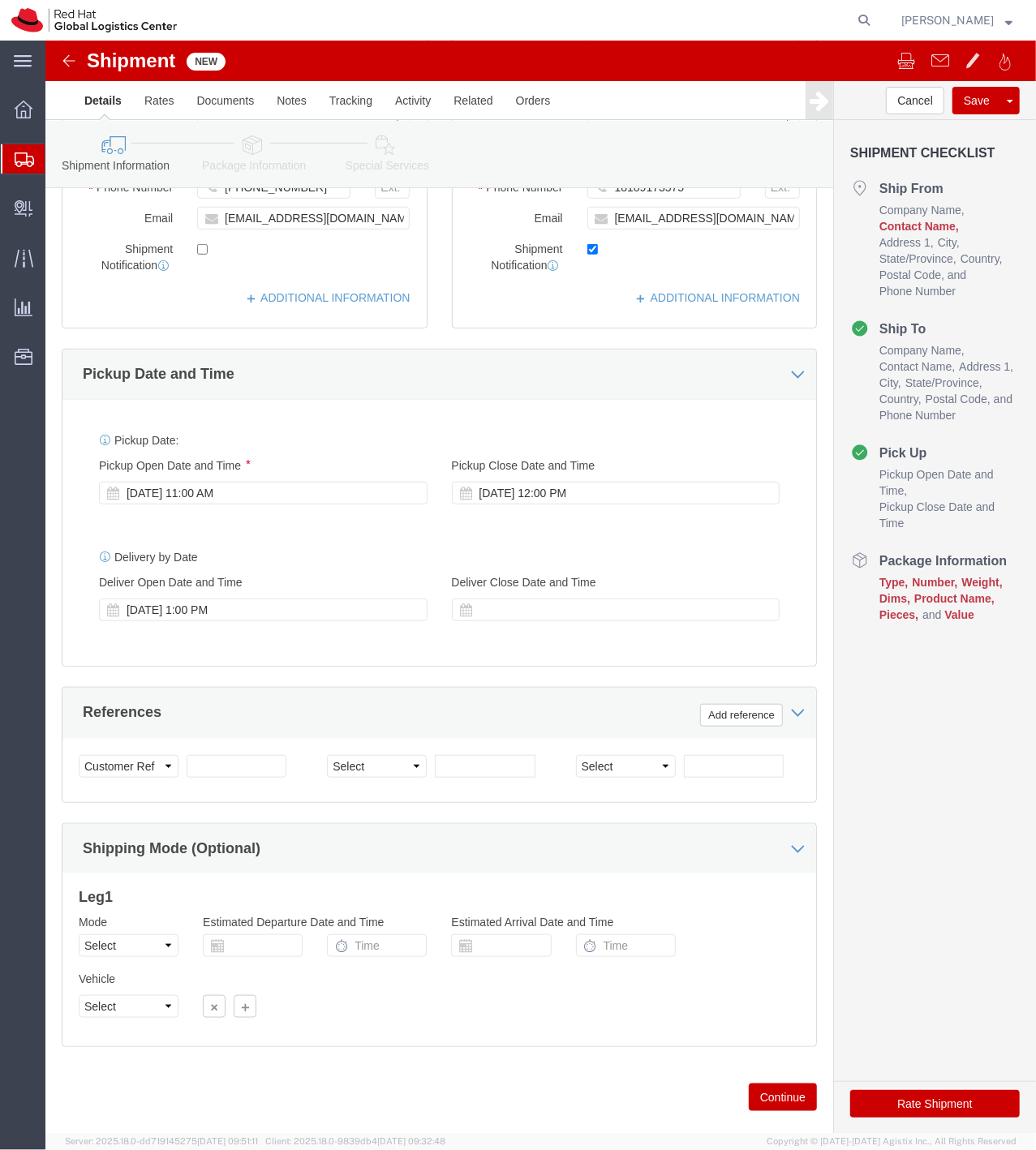
click div "Shipment Information Package Information Special Services"
click icon
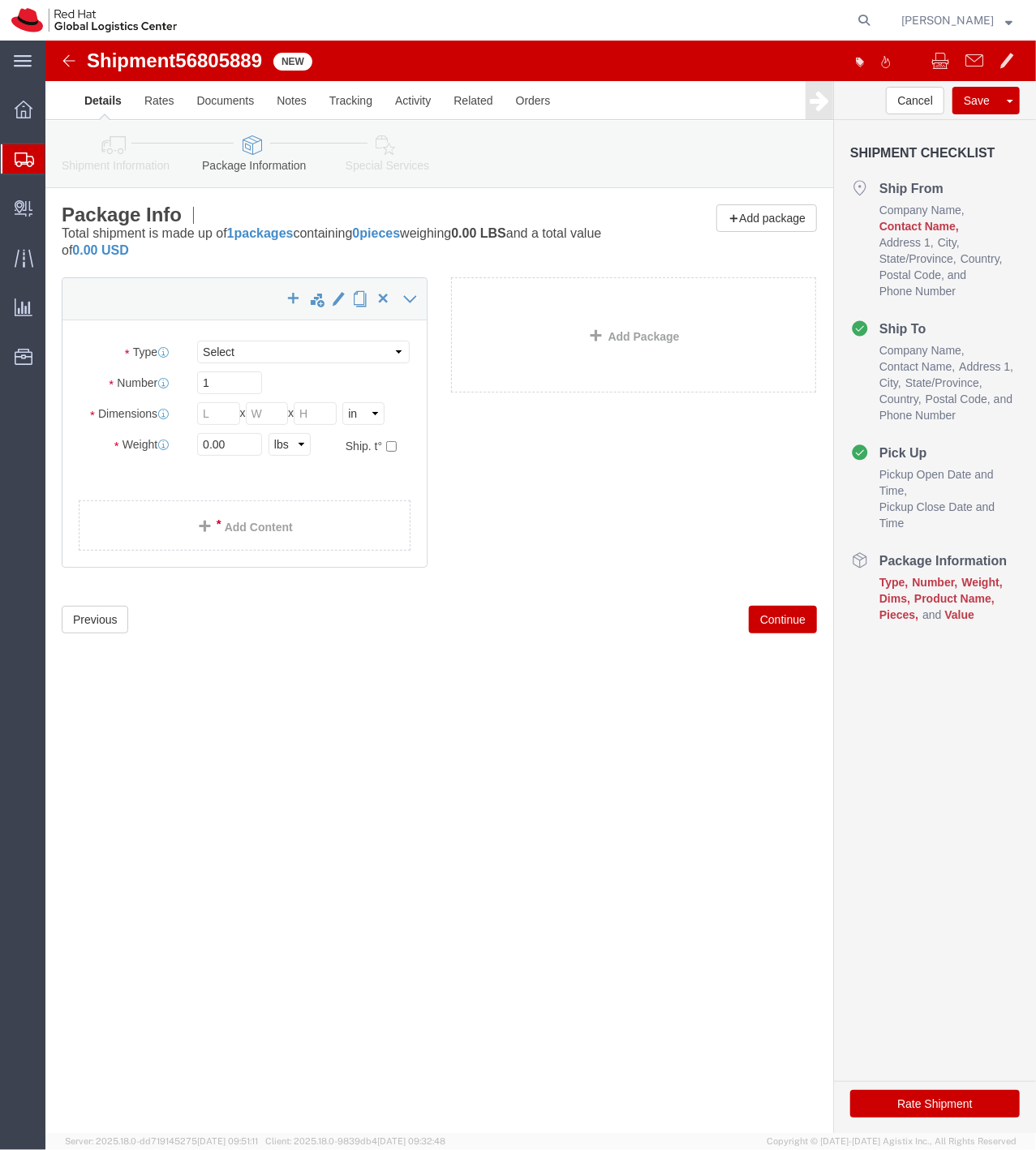
click div "Package Type Select Case(s) Crate(s) Envelope Large Box Medium Box PAK Skid(s) …"
click select "Select Case(s) Crate(s) Envelope Large Box Medium Box PAK Skid(s) Small Box Sma…"
select select "PAK"
click select "Select Case(s) Crate(s) Envelope Large Box Medium Box PAK Skid(s) Small Box Sma…"
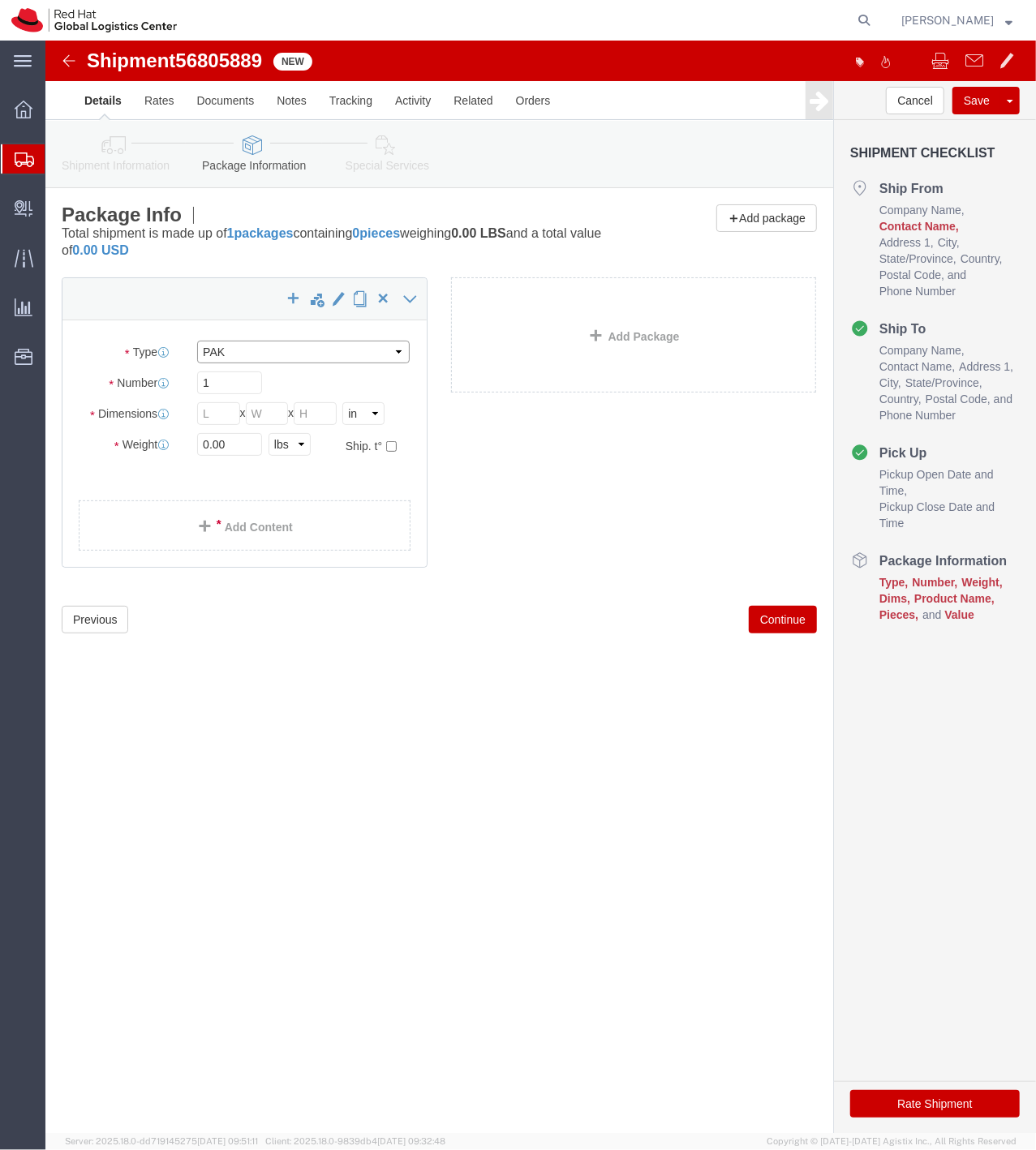
type input "10.25"
type input "12.75"
type input "1.00"
click input "0.00"
type input "2.00"
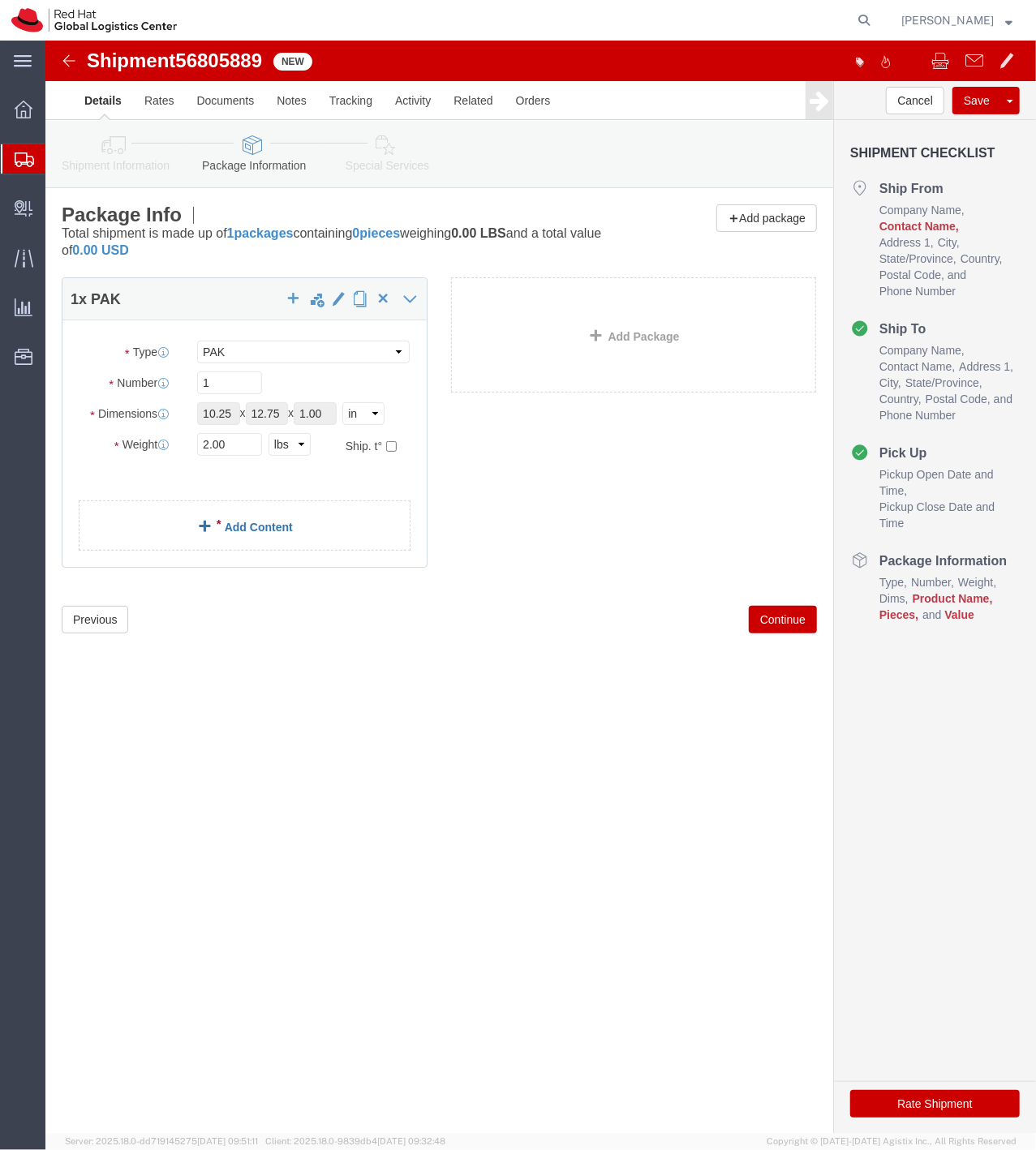
click link "Add Content"
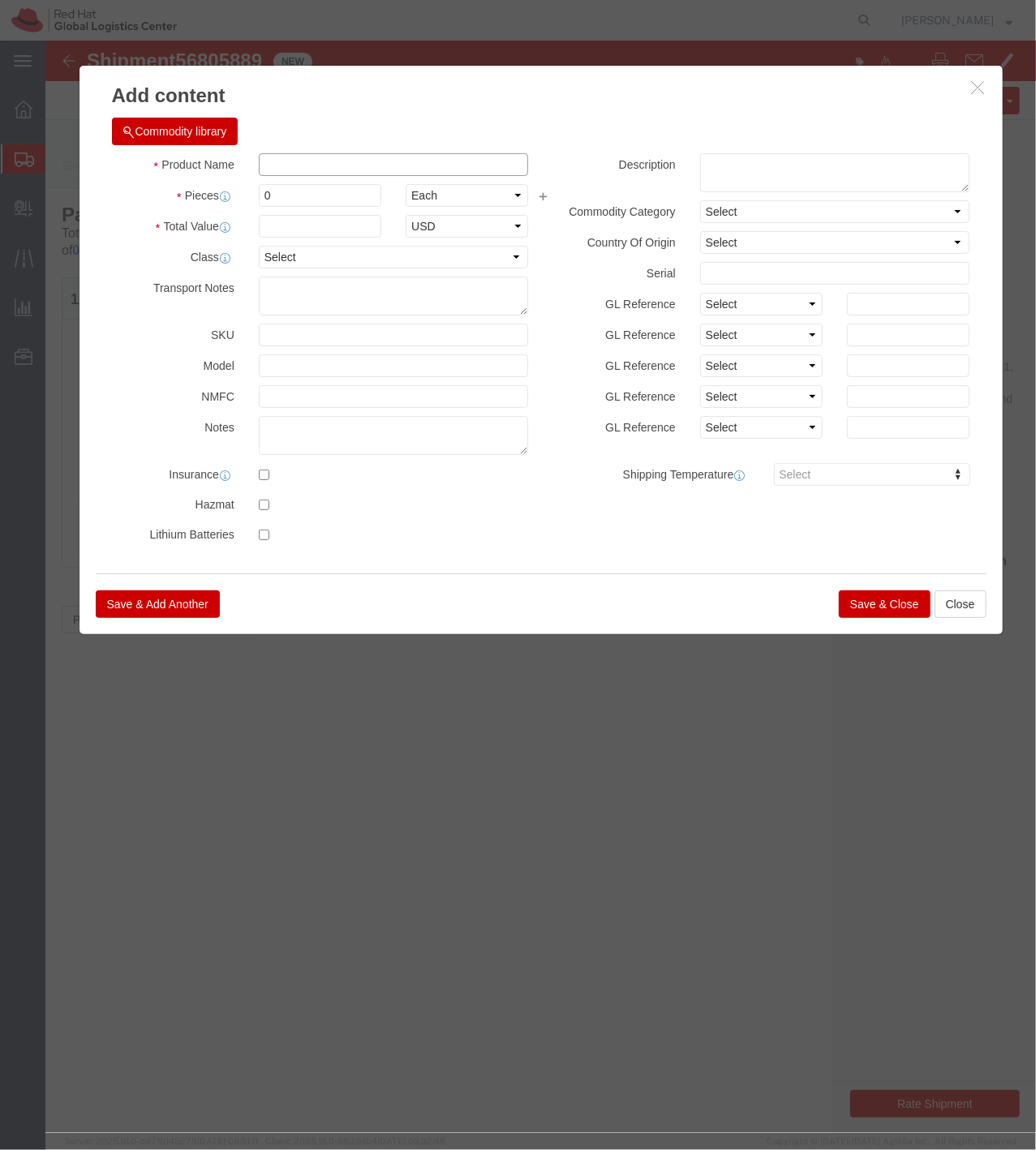
click input "text"
type input "New Badge Stock"
type input "160"
type input "70"
click div "Save & Add Another Save & Close Close"
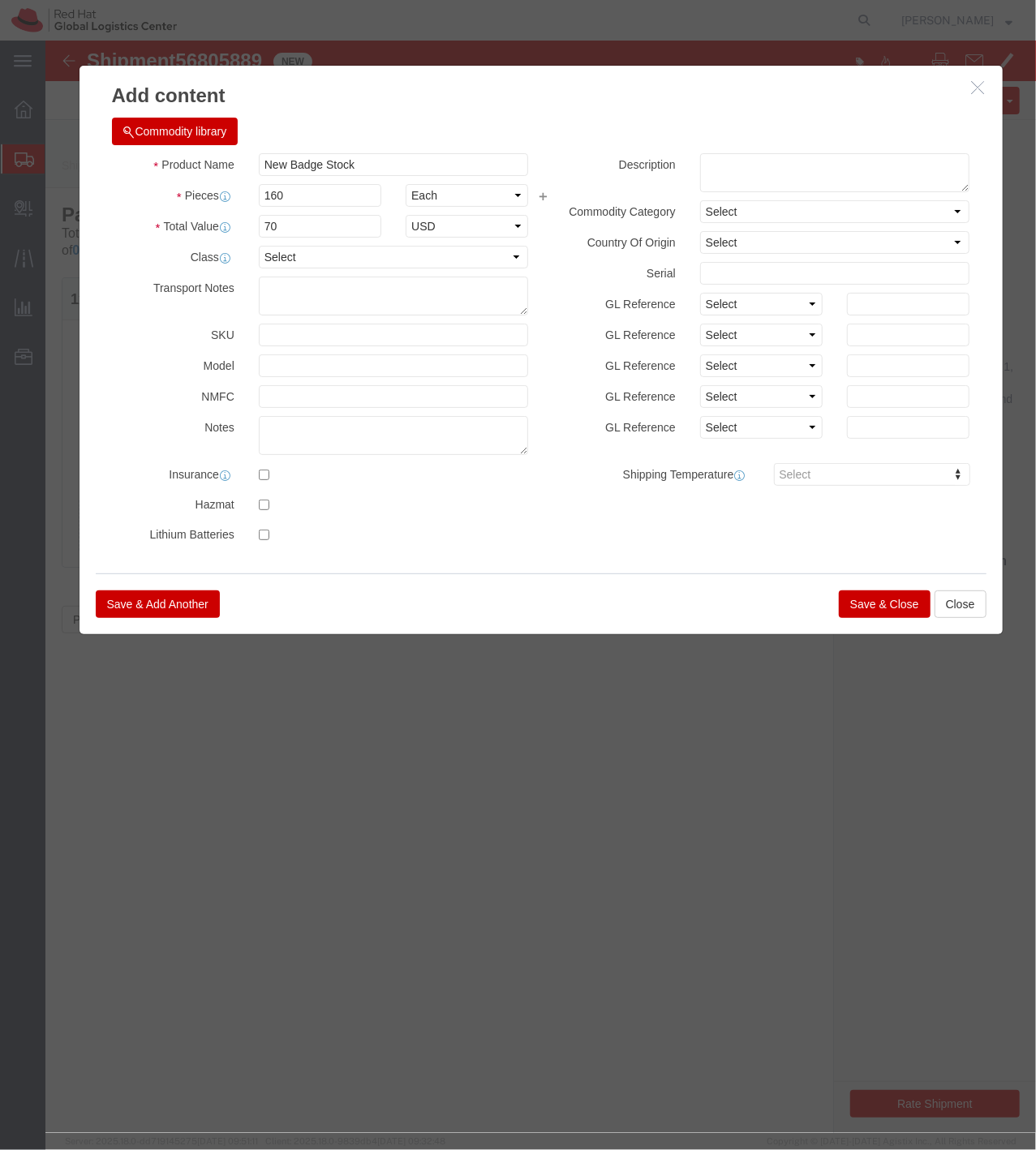
click div "Save & Add Another Save & Close Close"
click button "Save & Close"
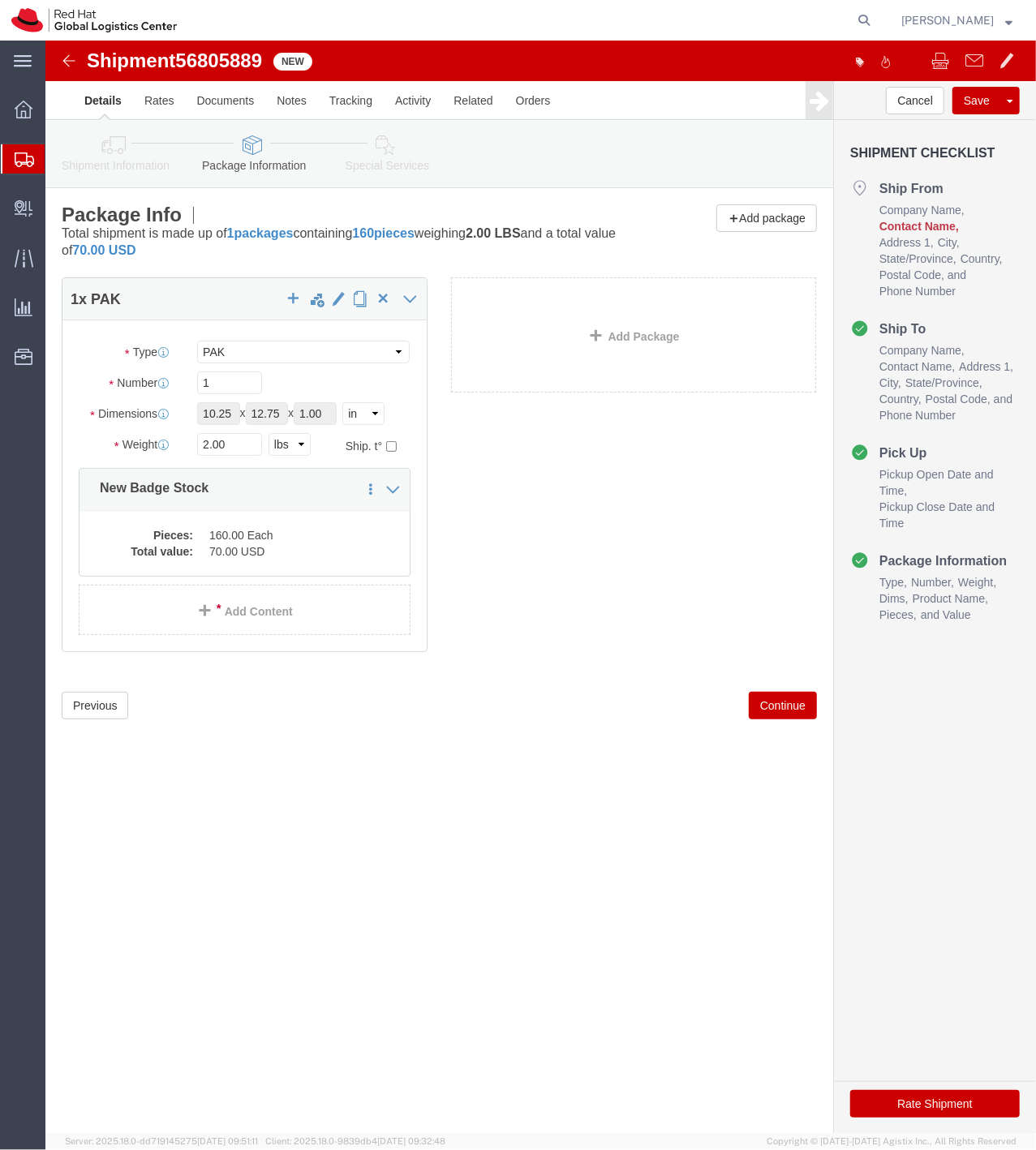
click icon
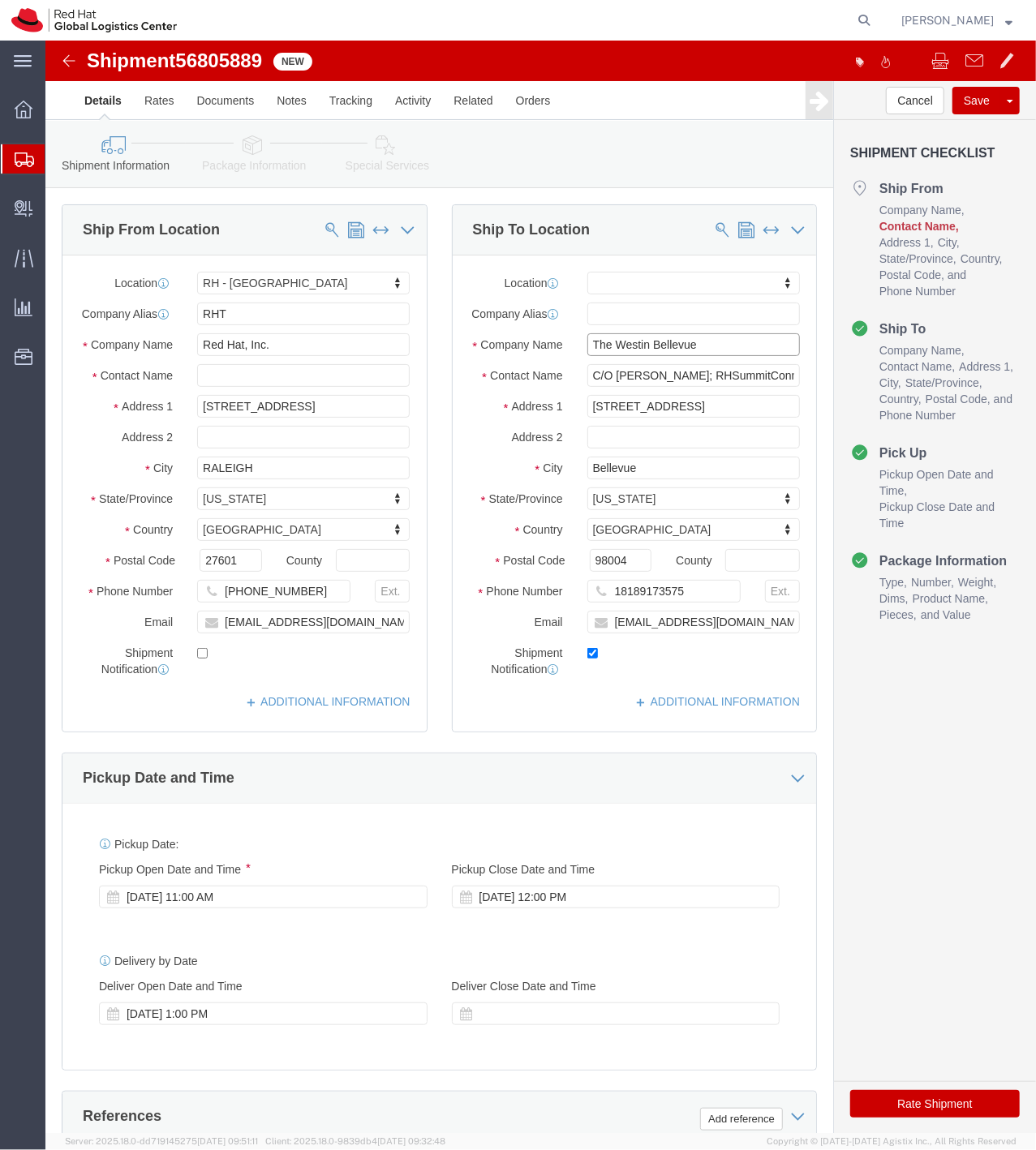
click input "The Westin Bellevue"
click input "text"
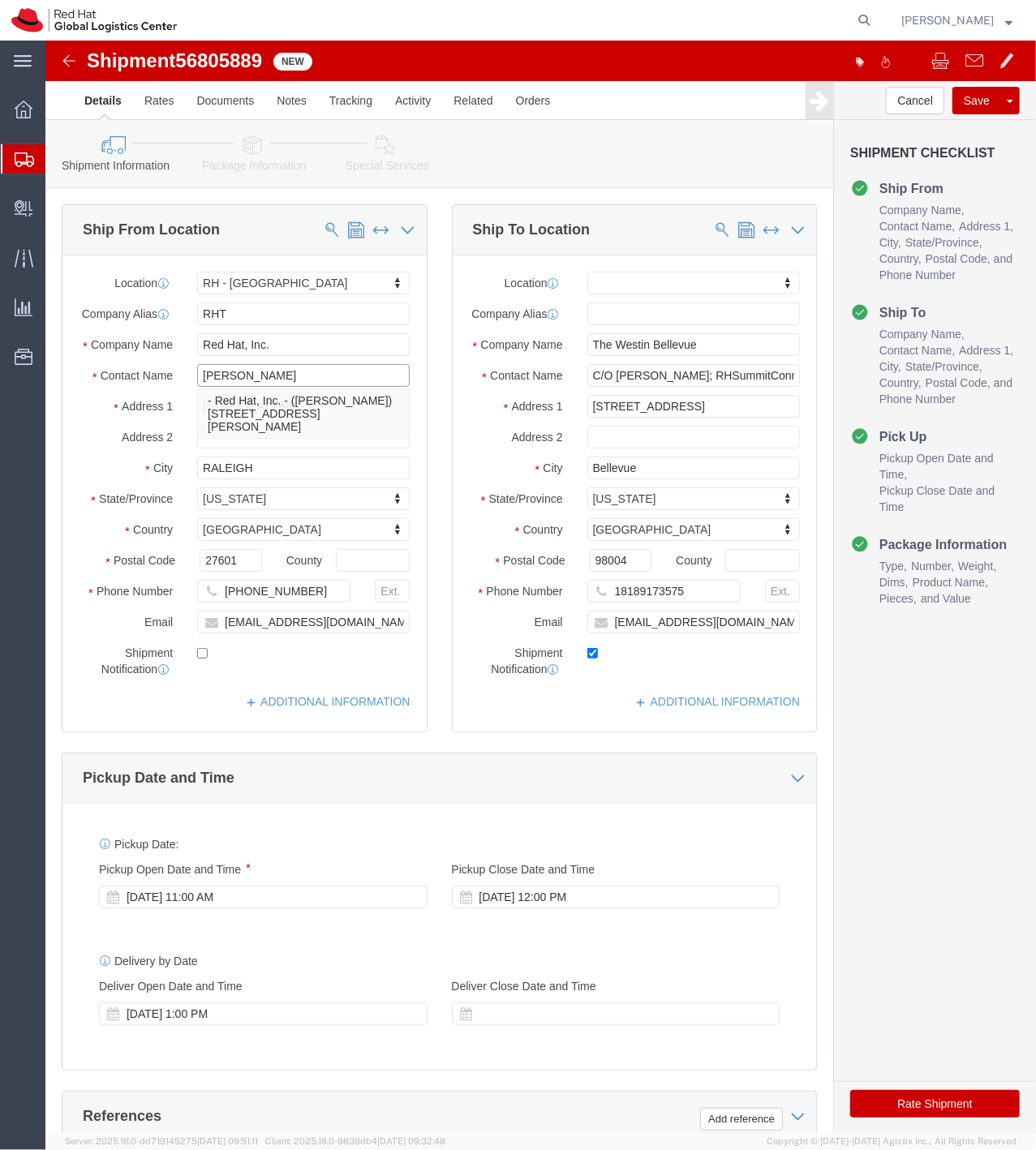
type input "Jamie Lien"
click input "checkbox"
checkbox input "true"
click icon
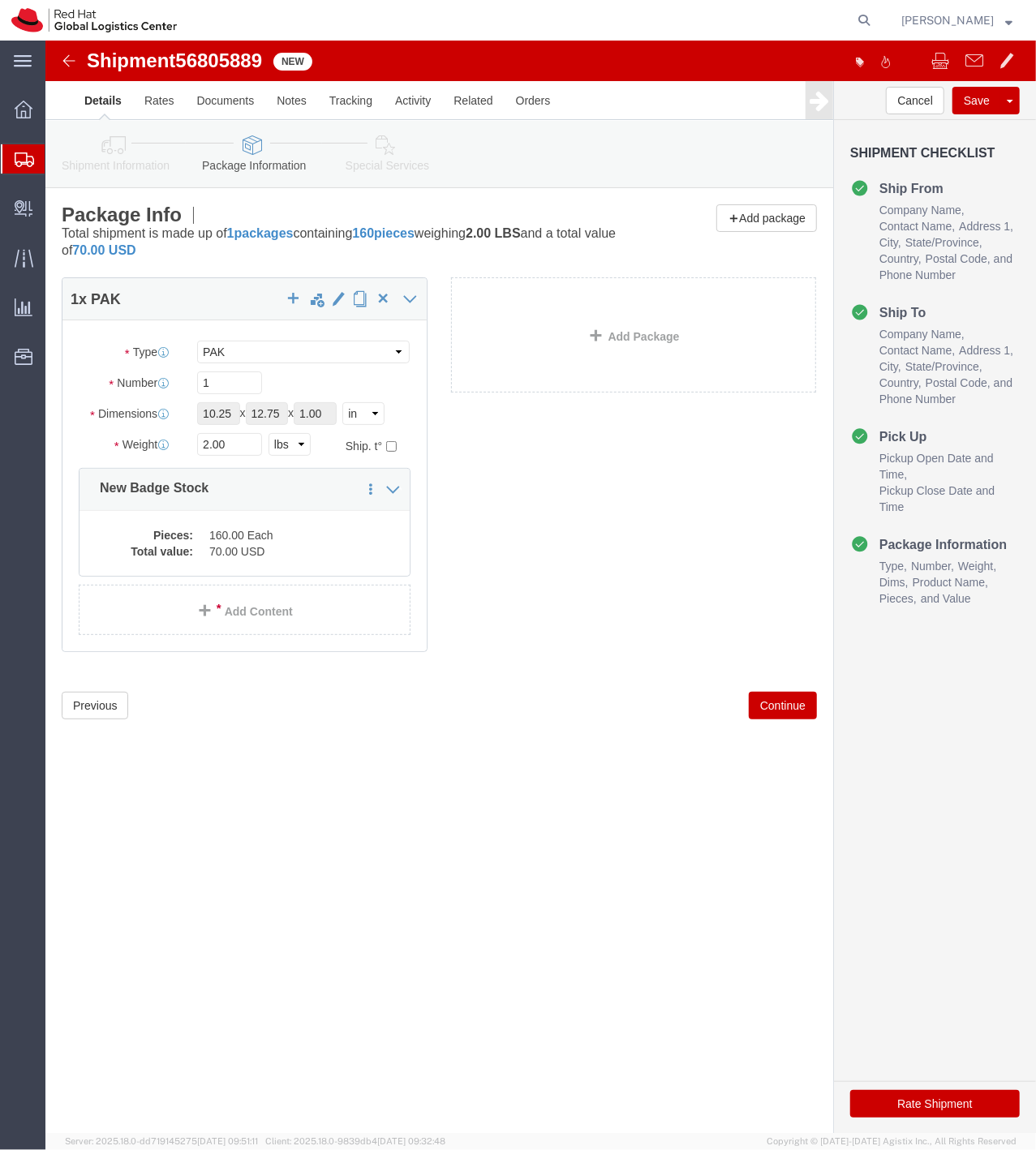
click div "Shipment Information Package Information Special Services"
click link "Special Services"
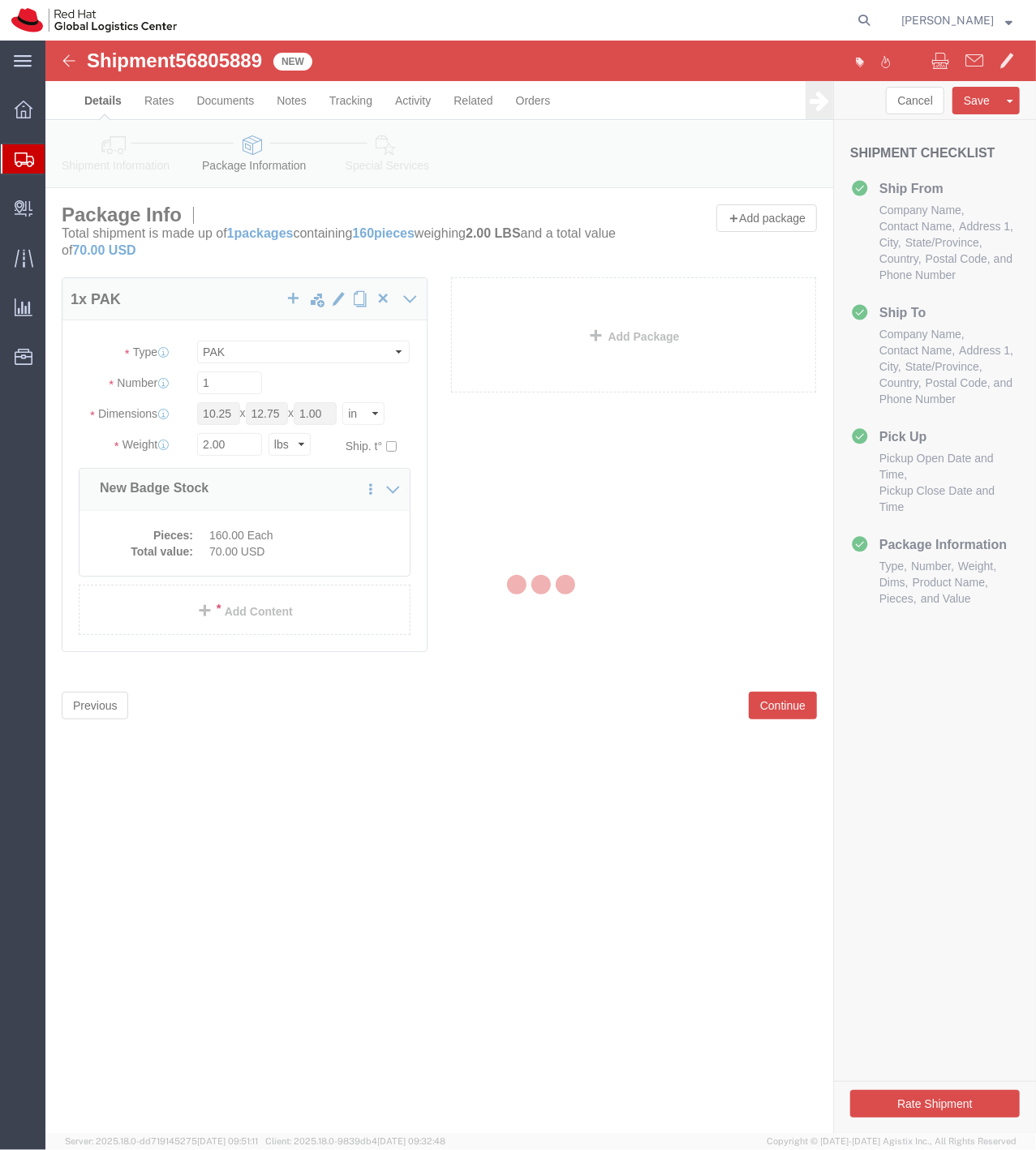
select select
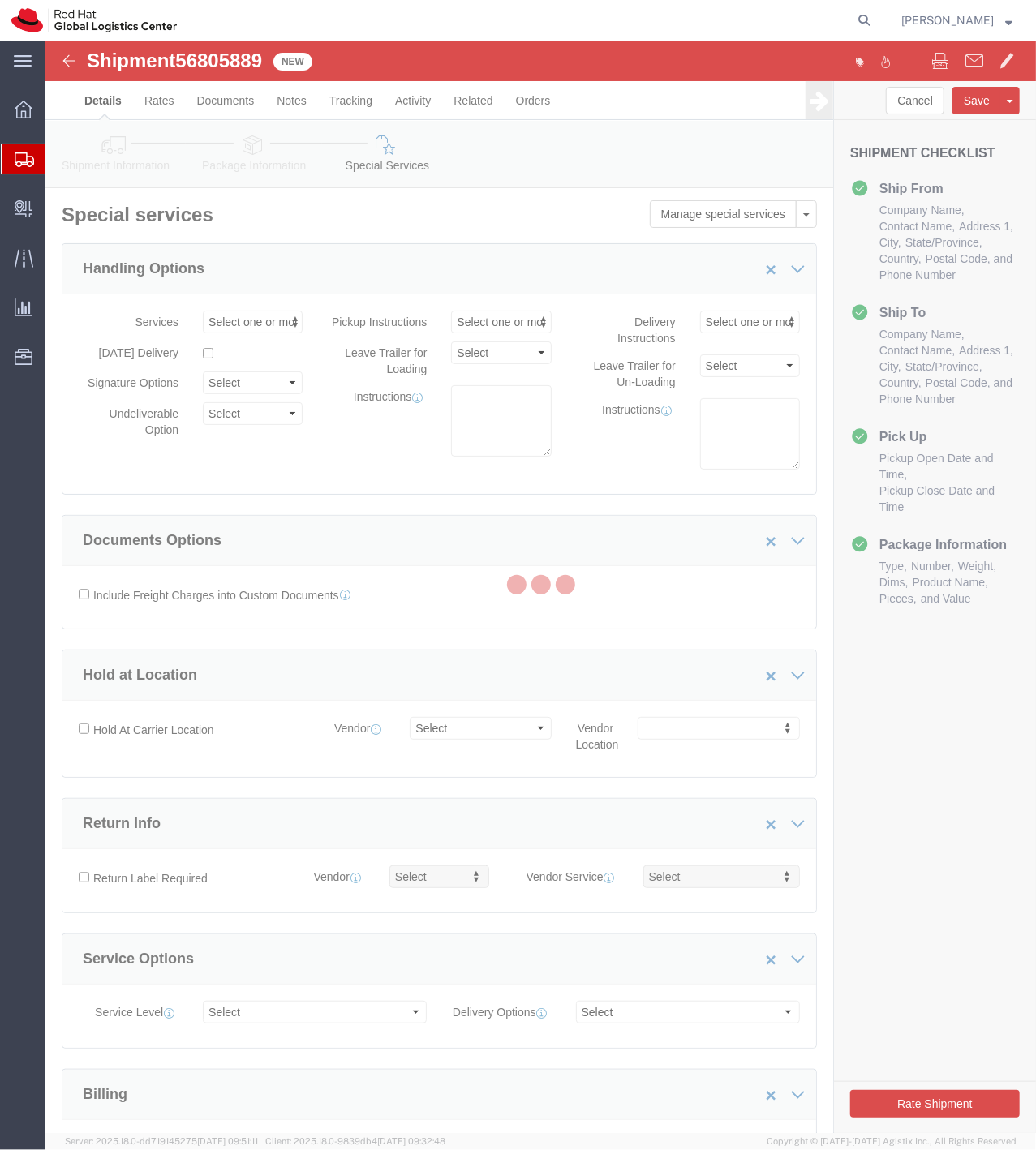
select select "COSTCENTER"
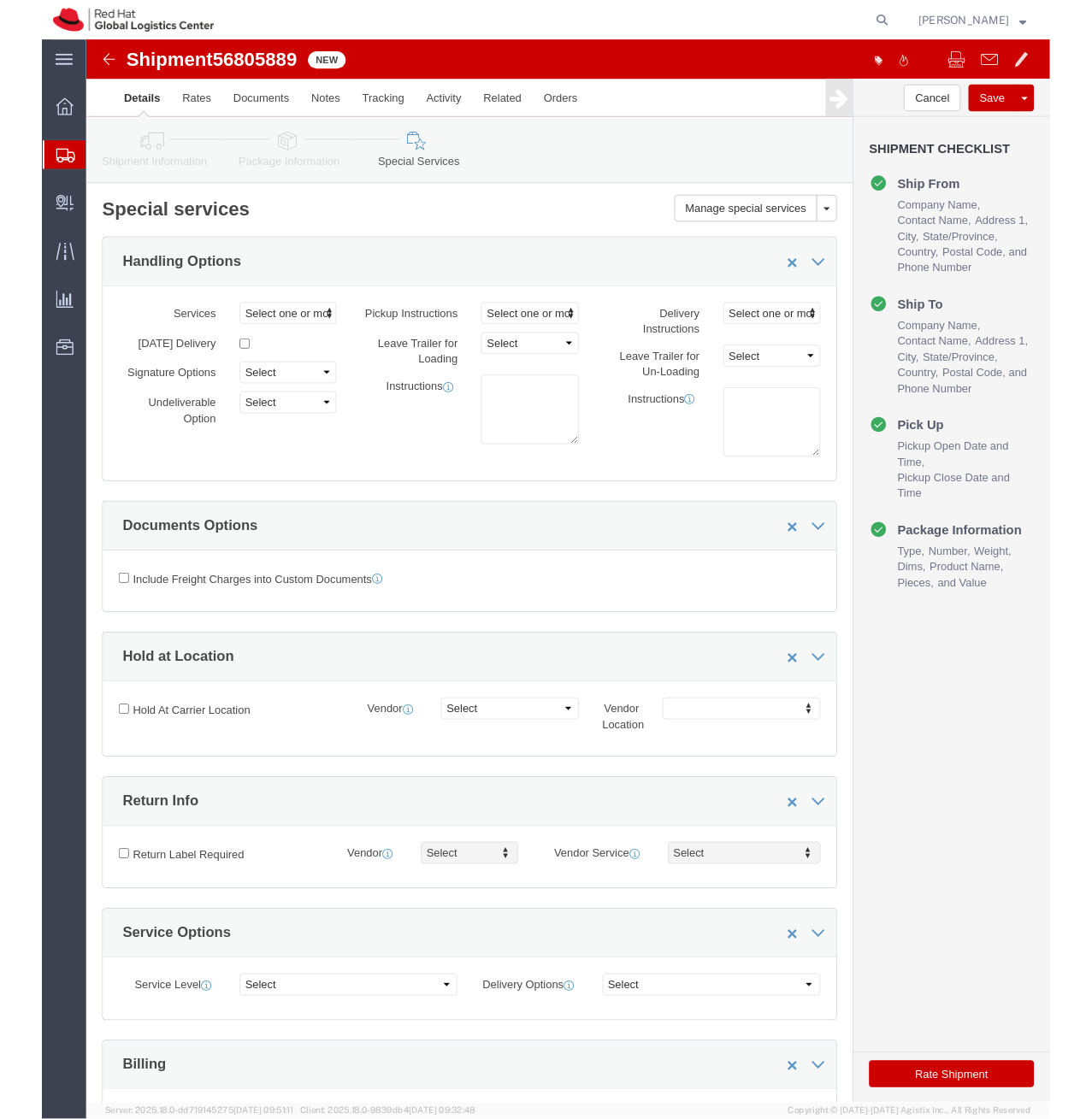
scroll to position [357, 0]
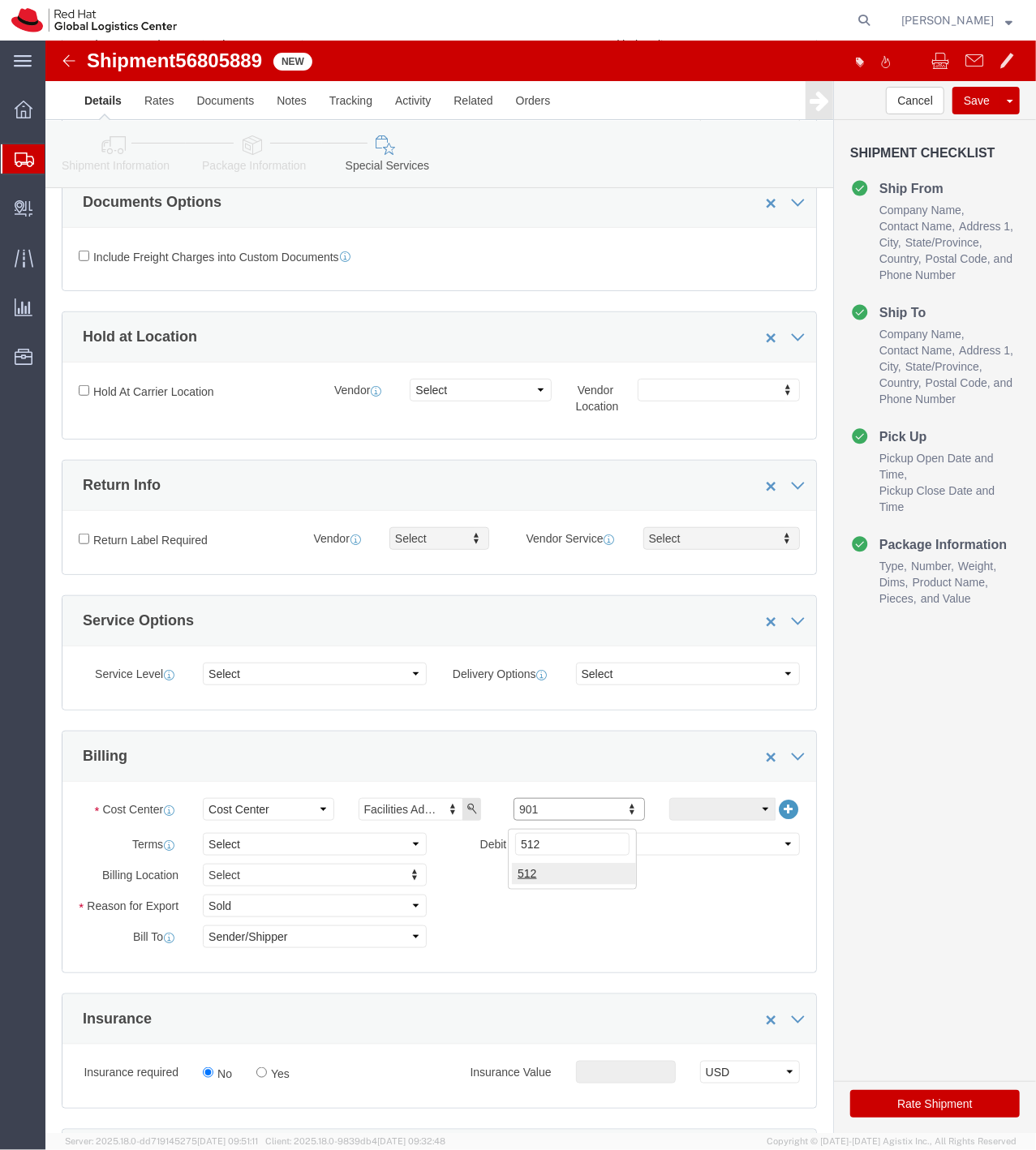
type input "512"
click button "Rate Shipment"
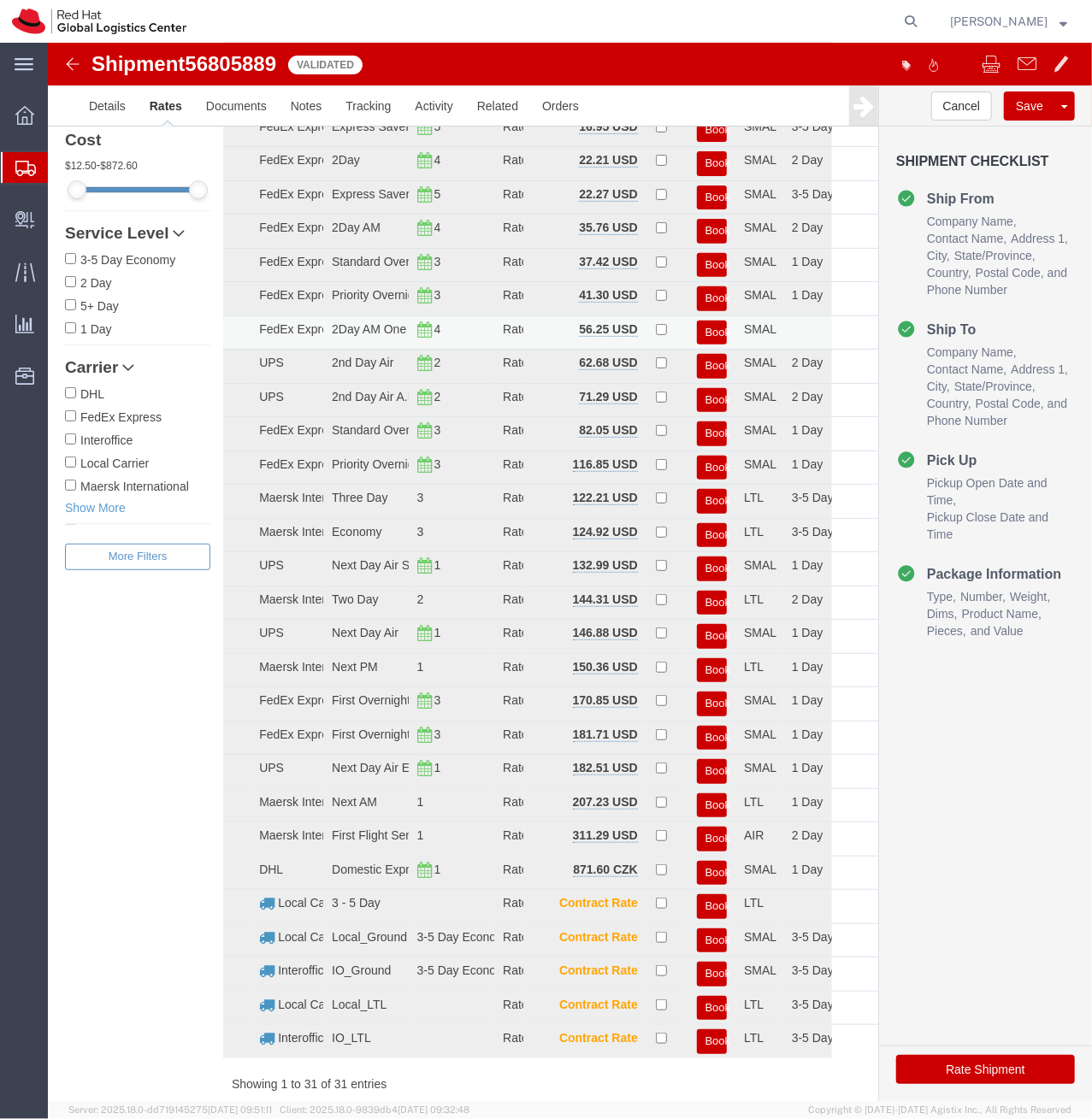
scroll to position [0, 0]
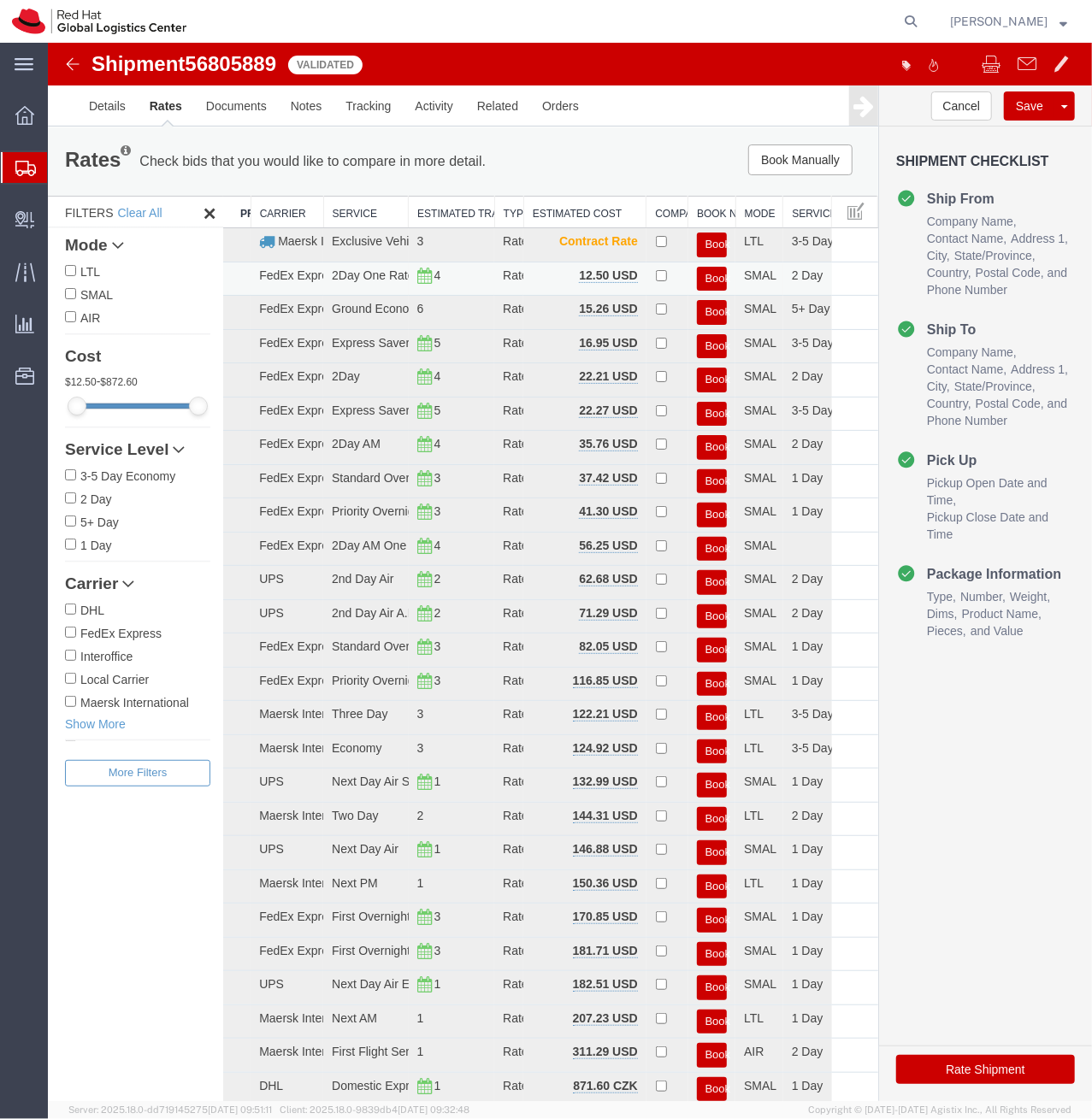
click at [705, 280] on button "Book" at bounding box center [710, 278] width 31 height 25
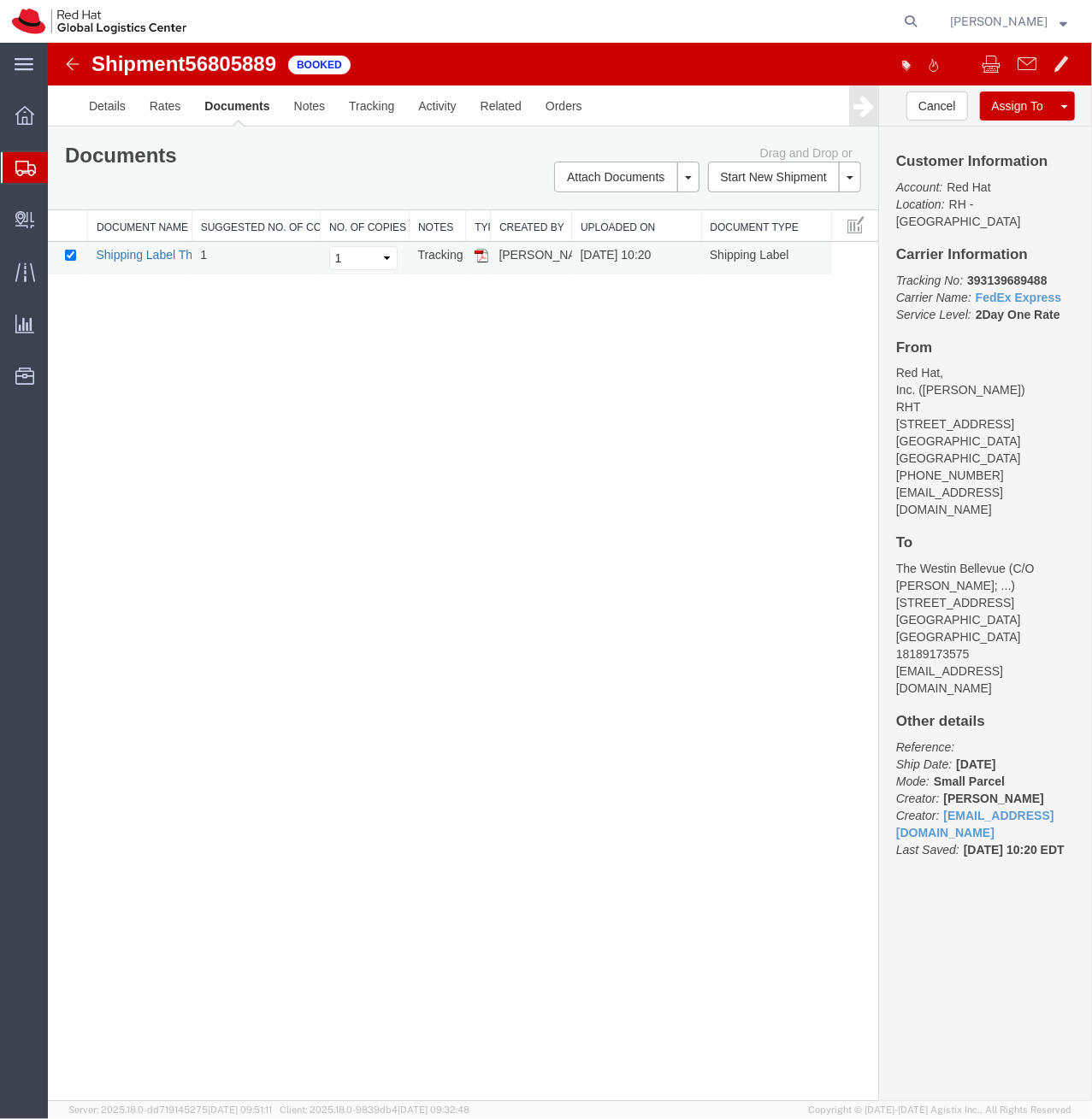
drag, startPoint x: 137, startPoint y: 257, endPoint x: 427, endPoint y: 49, distance: 356.9
click at [137, 257] on link "Shipping Label Thermal" at bounding box center [160, 254] width 127 height 14
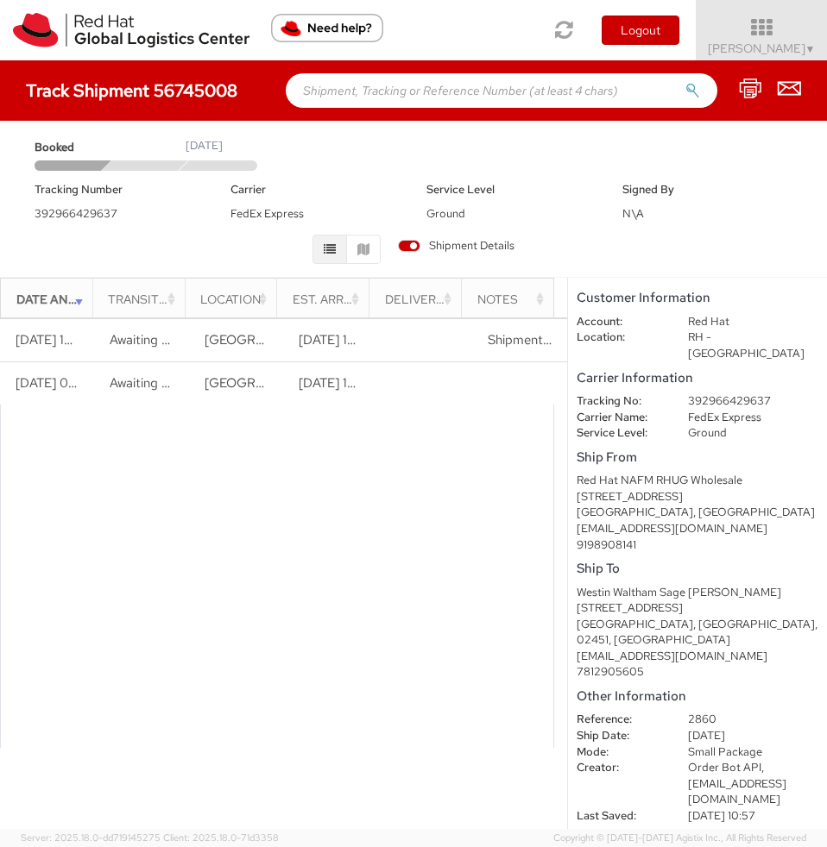
click at [701, 393] on dd "392966429637" at bounding box center [753, 401] width 156 height 16
copy dd "392966429637"
